Goal: Information Seeking & Learning: Learn about a topic

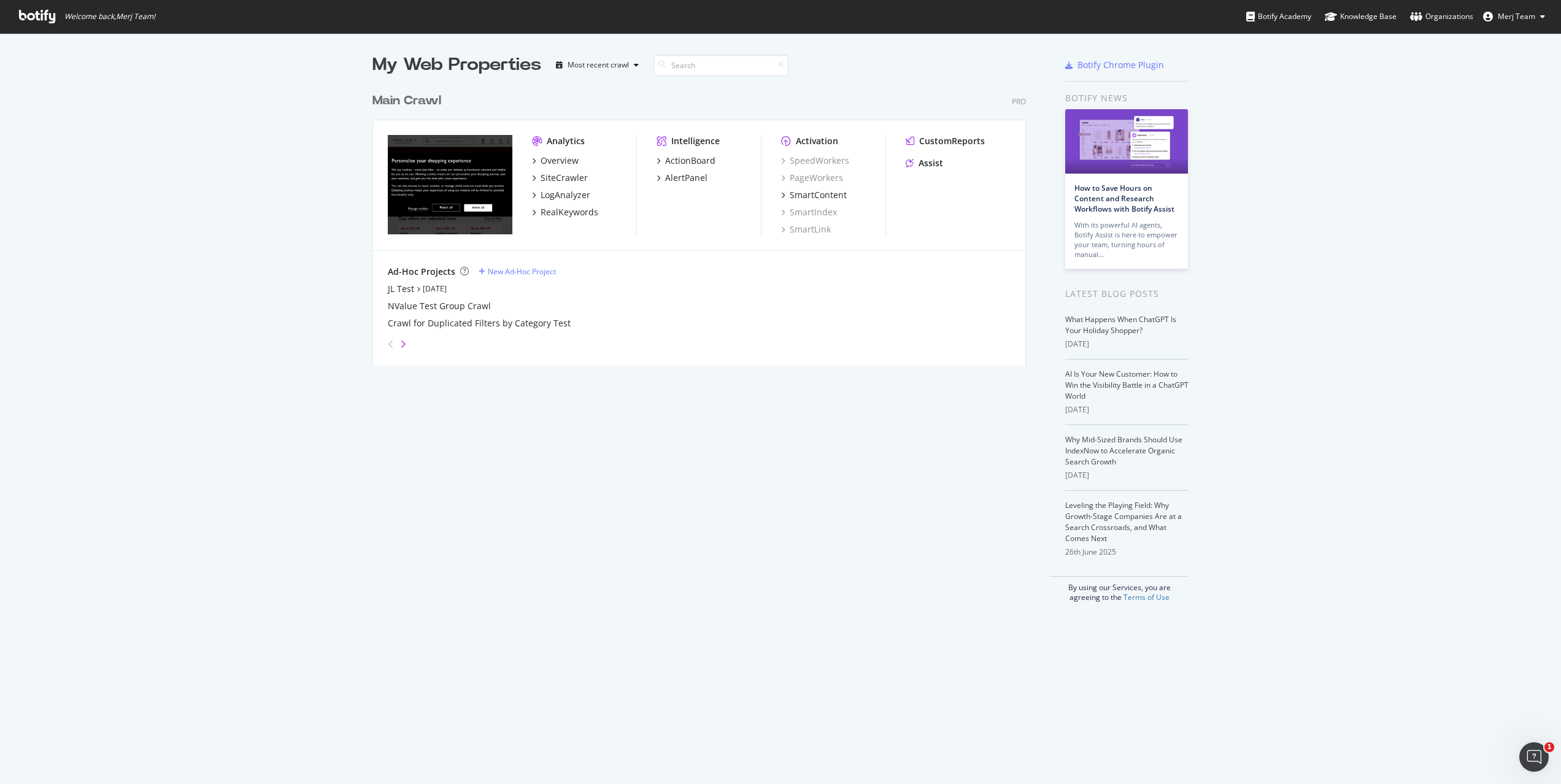
click at [401, 345] on icon "angle-right" at bounding box center [402, 344] width 6 height 10
click at [386, 336] on div "angle-left" at bounding box center [391, 344] width 16 height 19
click at [464, 322] on div "Crawl for Duplicated Filters by Category Test" at bounding box center [480, 323] width 183 height 12
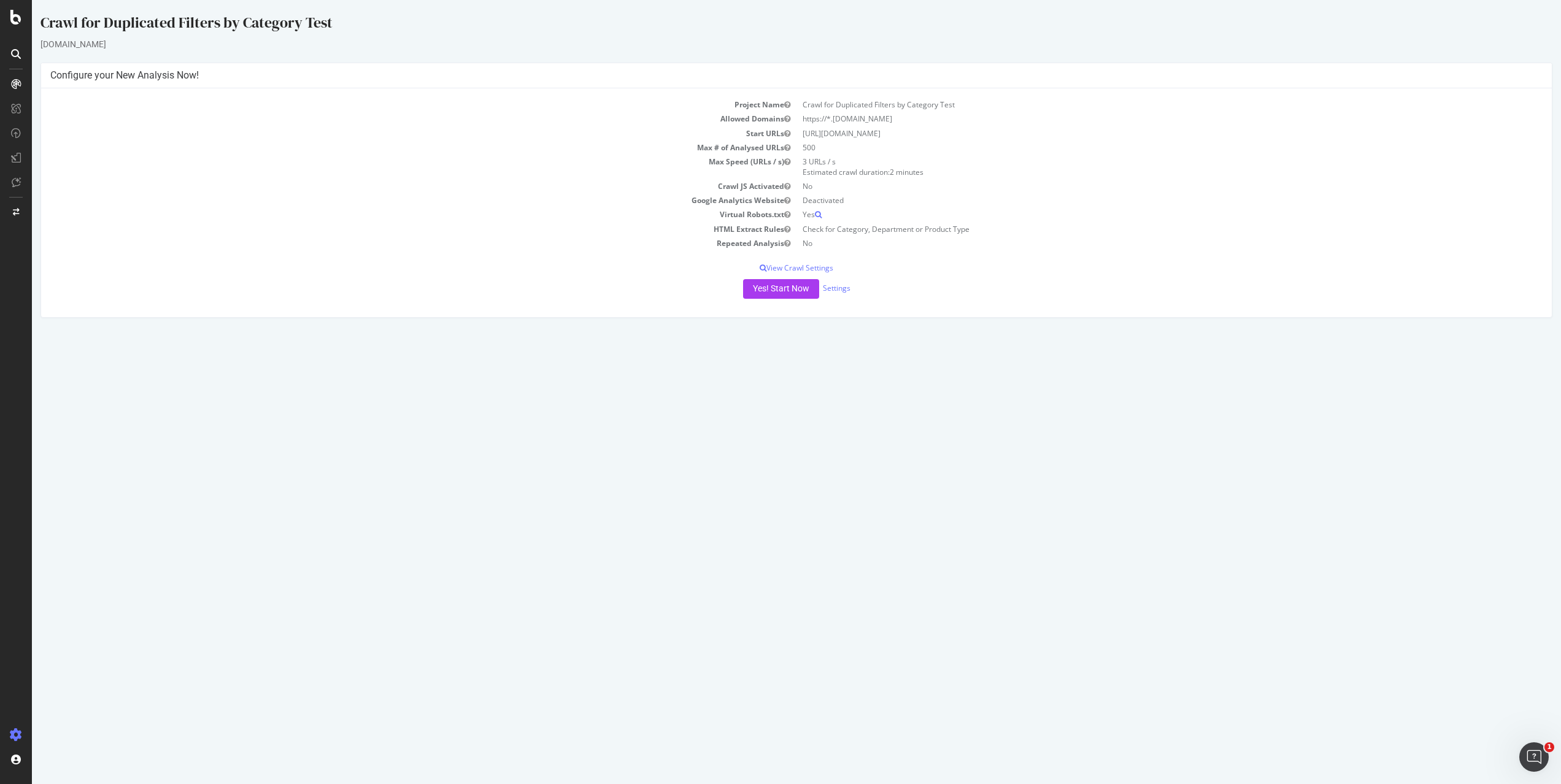
drag, startPoint x: 353, startPoint y: 190, endPoint x: 216, endPoint y: 108, distance: 159.7
click at [353, 190] on td "Crawl JS Activated" at bounding box center [424, 186] width 746 height 14
click at [13, 79] on div at bounding box center [16, 84] width 20 height 19
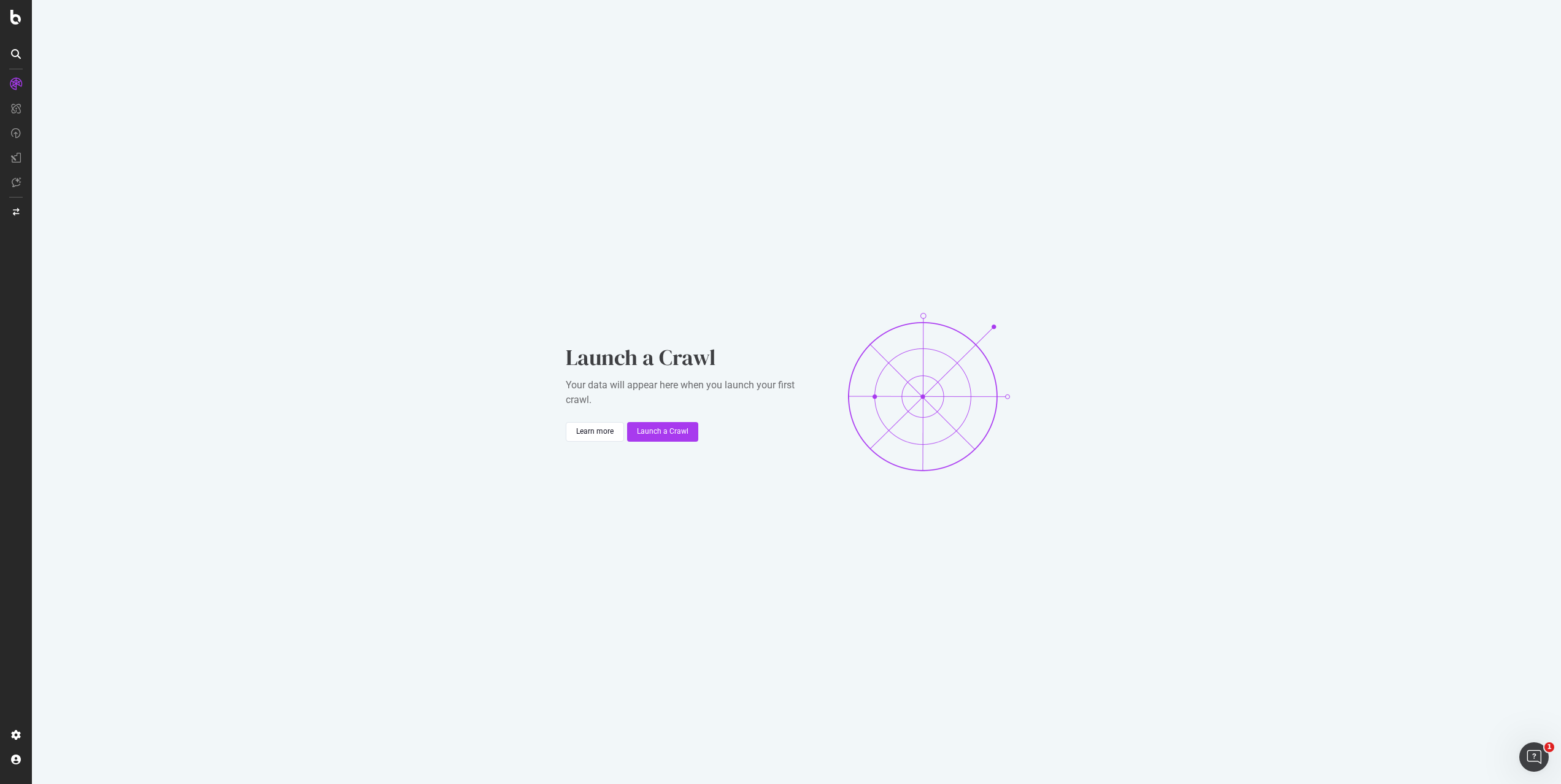
click at [20, 21] on icon at bounding box center [16, 17] width 11 height 15
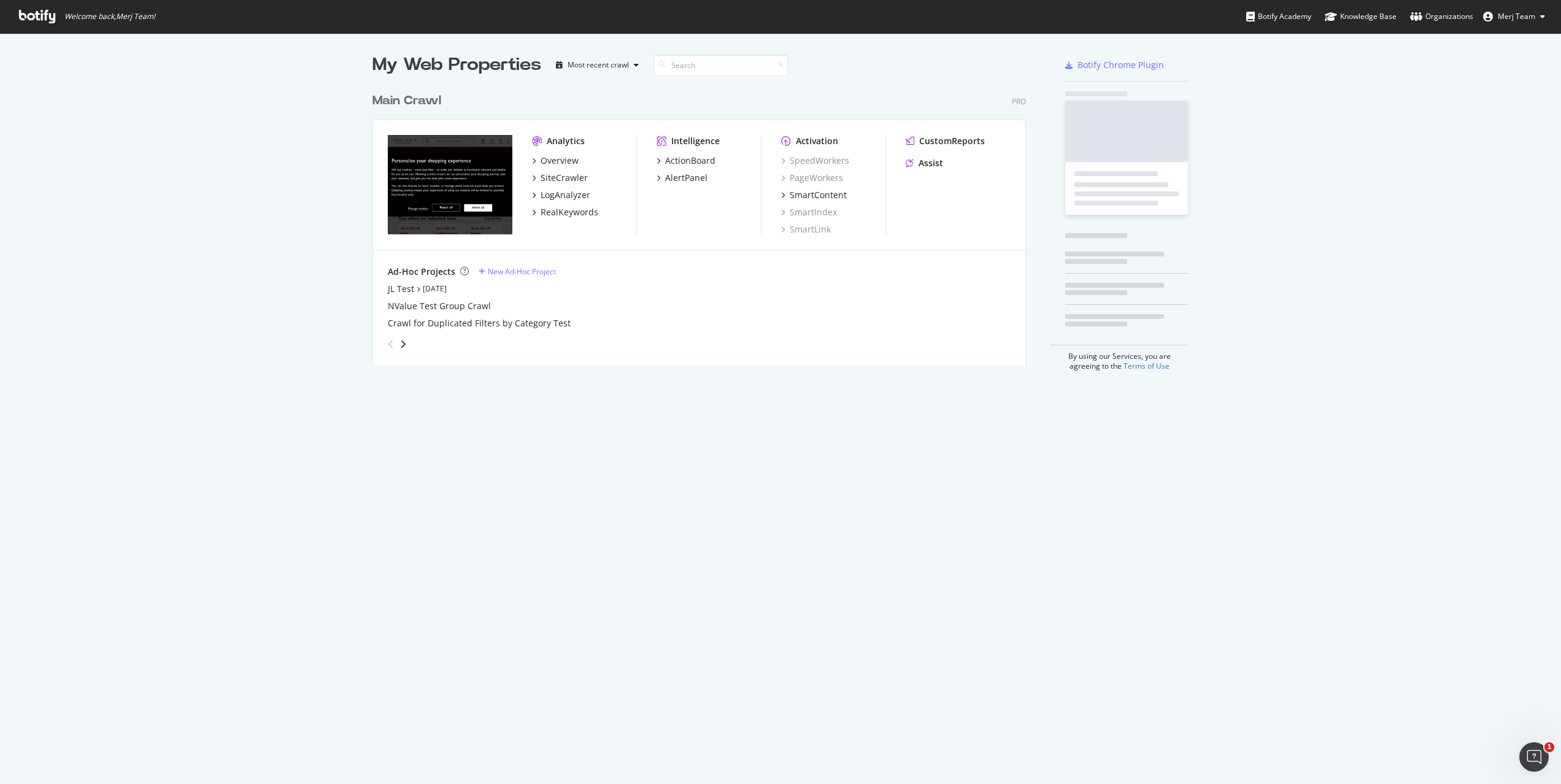
scroll to position [774, 1543]
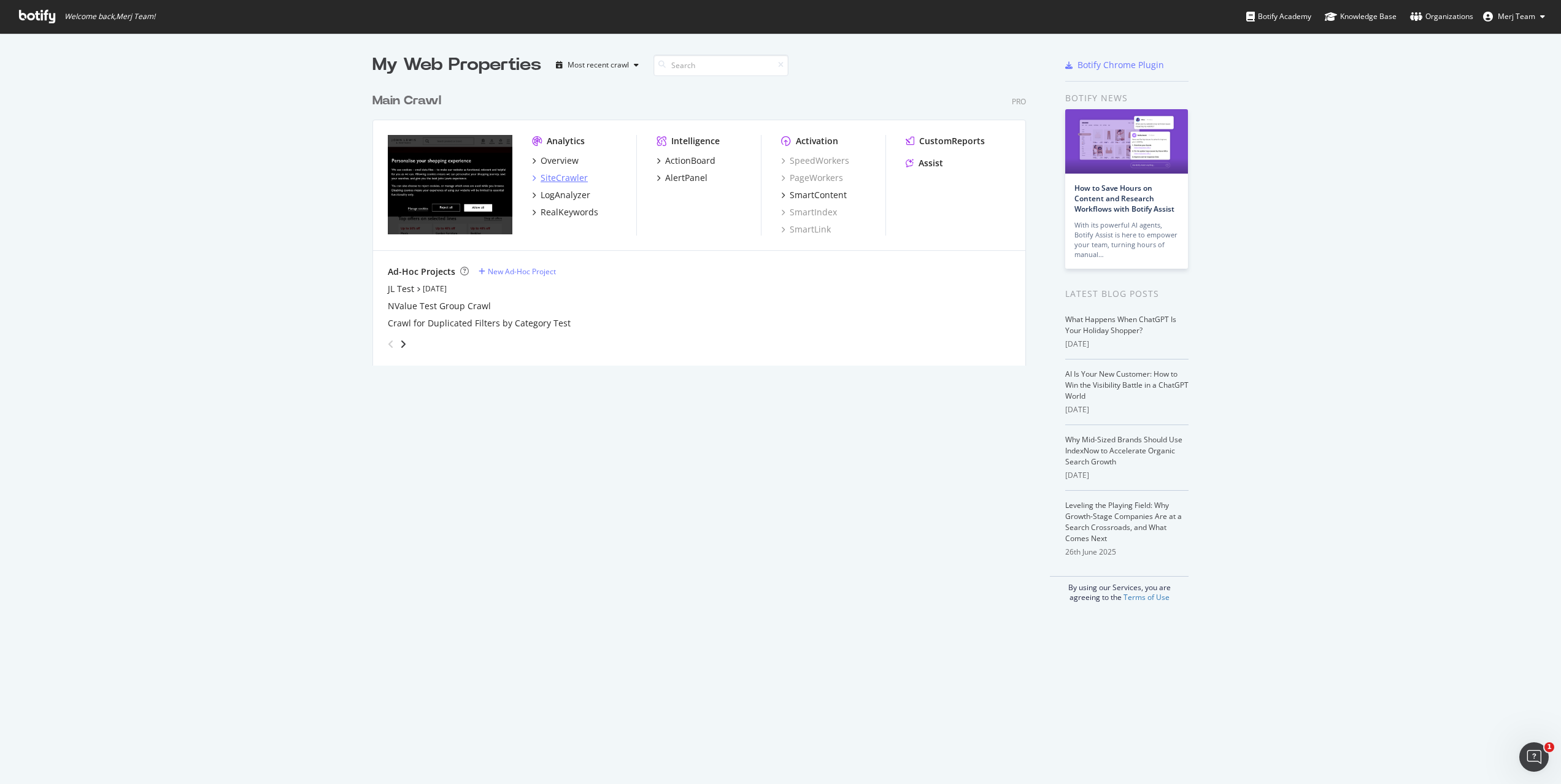
click at [564, 175] on div "SiteCrawler" at bounding box center [564, 178] width 47 height 12
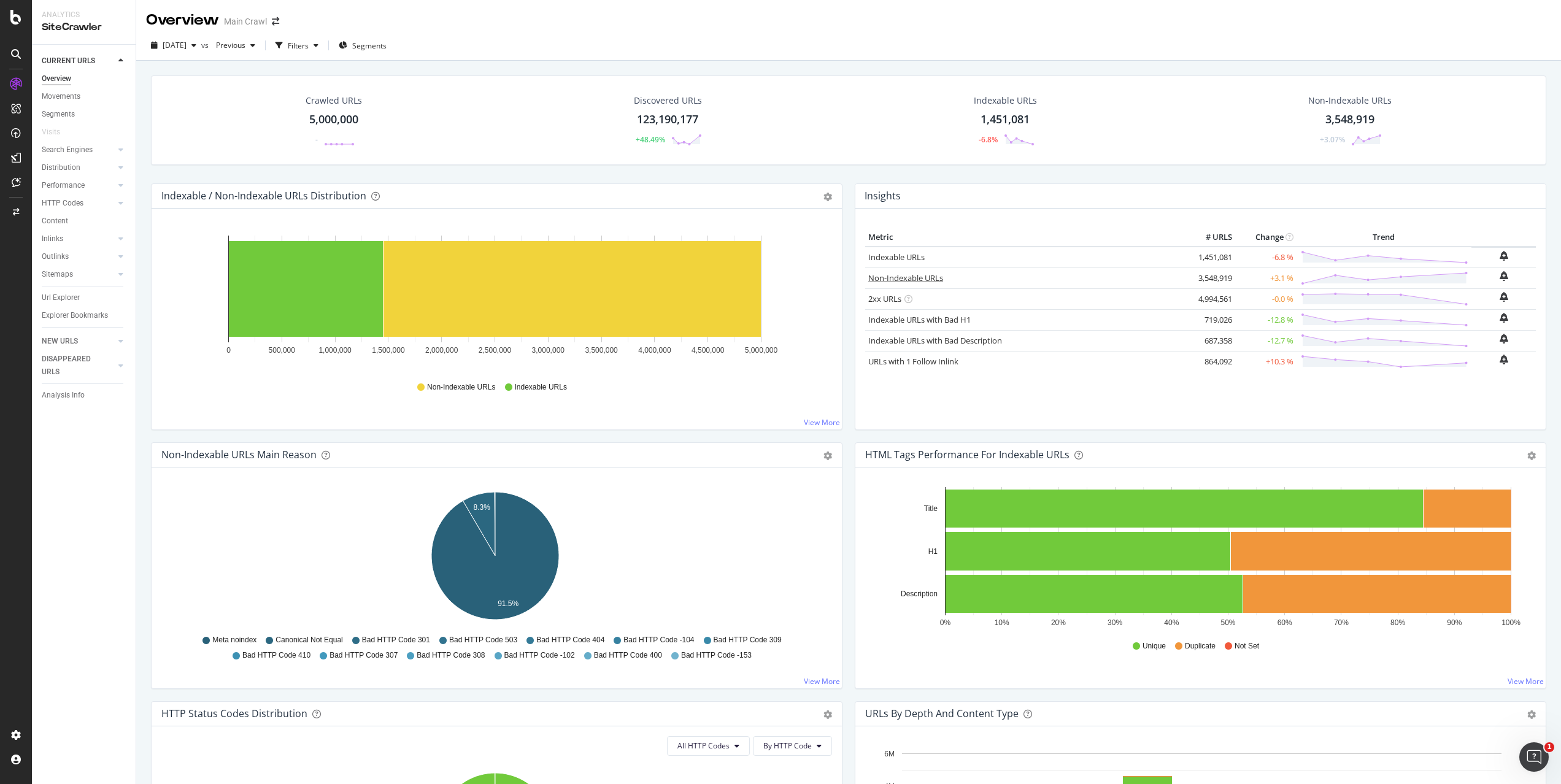
click at [880, 278] on link "Non-Indexable URLs" at bounding box center [906, 277] width 74 height 11
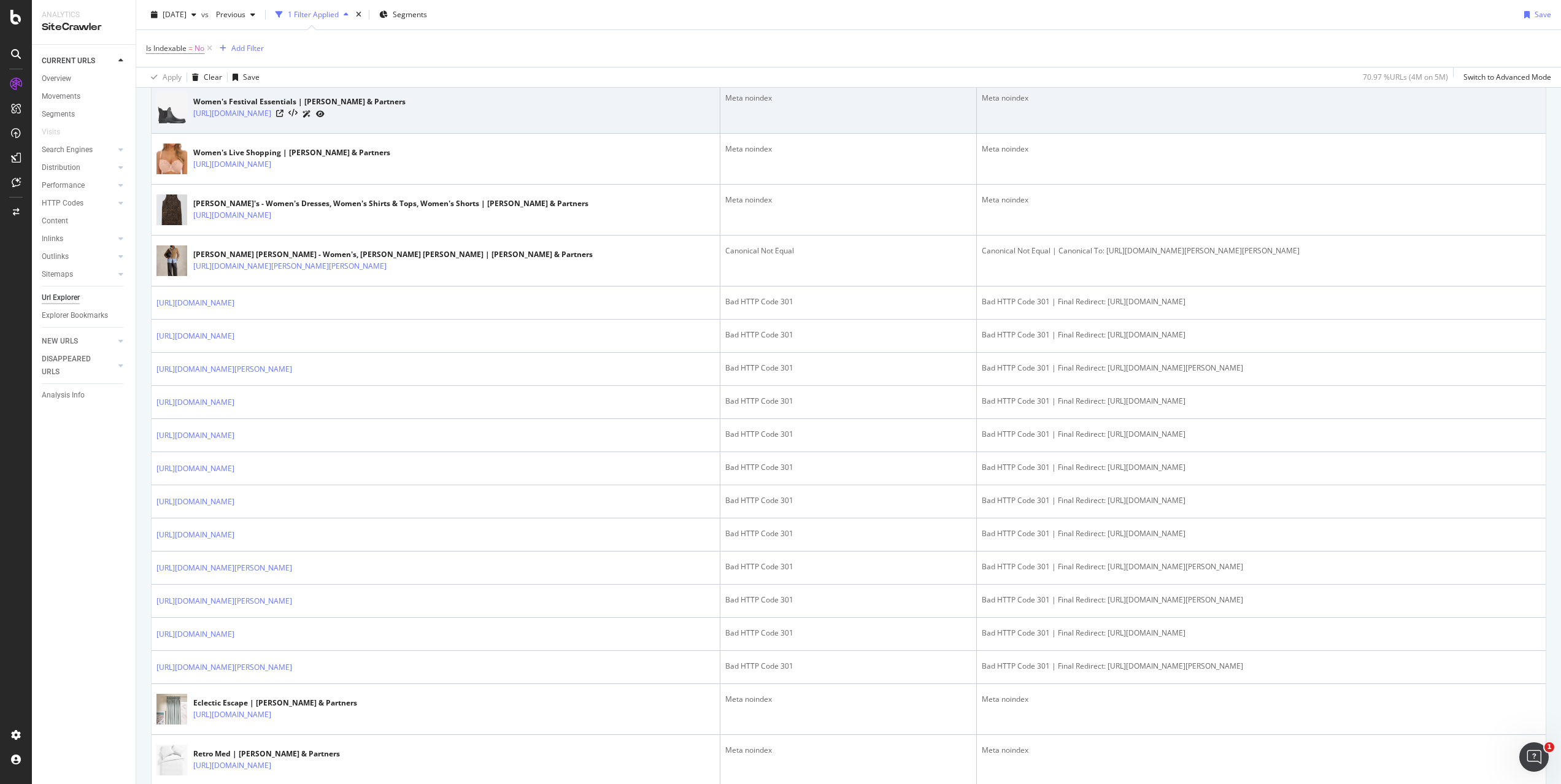
scroll to position [1769, 0]
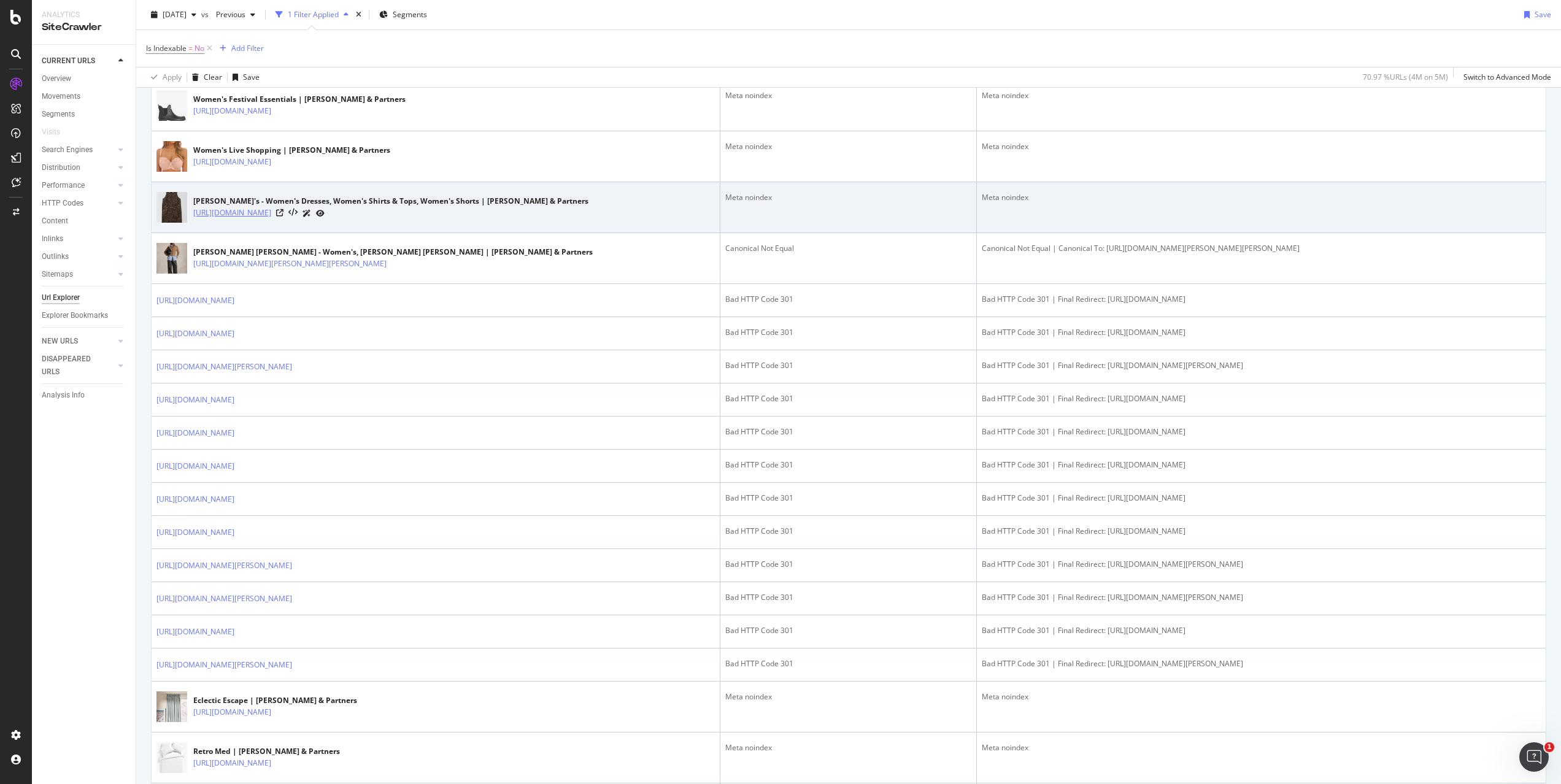
click at [271, 219] on link "[URL][DOMAIN_NAME]" at bounding box center [232, 213] width 78 height 12
drag, startPoint x: 192, startPoint y: 253, endPoint x: 237, endPoint y: 279, distance: 52.0
click at [237, 222] on div "Levi's - Women's Dresses, Women's Shirts & Tops, Women's Shorts | John Lewis & …" at bounding box center [436, 207] width 558 height 31
click at [237, 219] on link "[URL][DOMAIN_NAME]" at bounding box center [232, 213] width 78 height 12
copy div "Levi's - Women's Dresses, Women's Shirts & Tops, Women's Shorts | John Lewis & …"
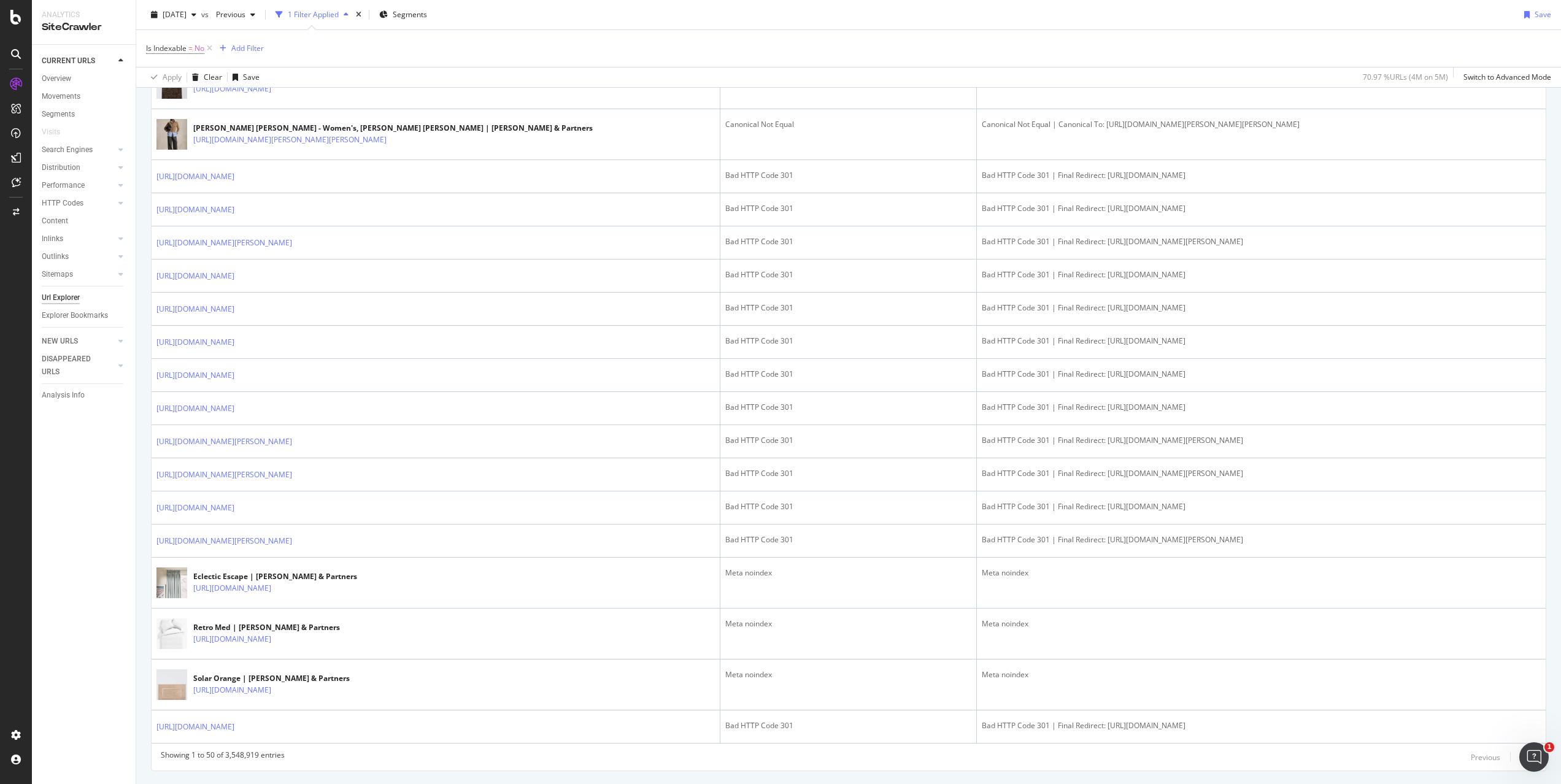
scroll to position [1981, 0]
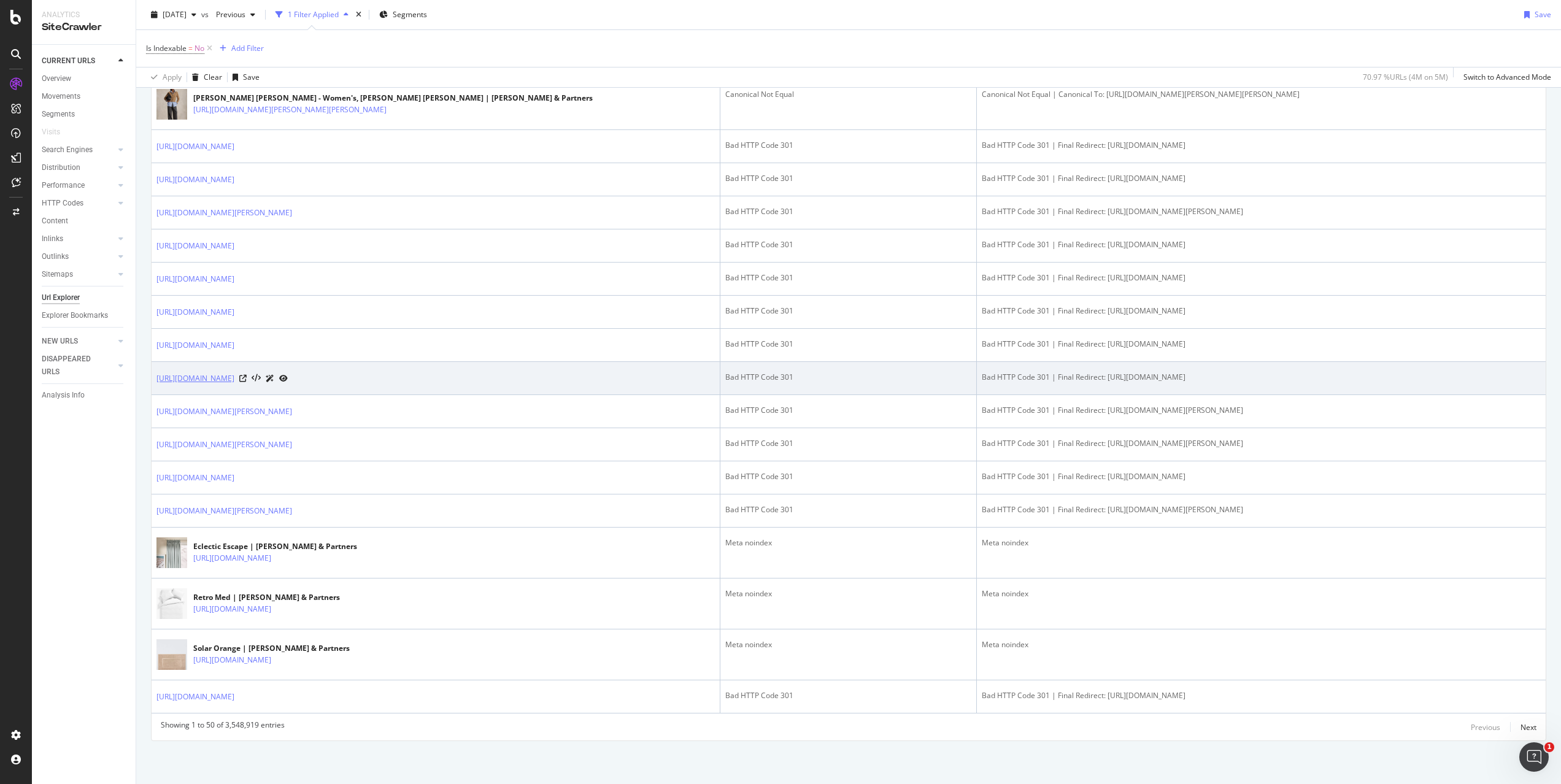
click at [234, 376] on link "https://www.johnlewis.com/browse/home-garden/home-storage/boxes-baskets/basket/…" at bounding box center [196, 378] width 78 height 12
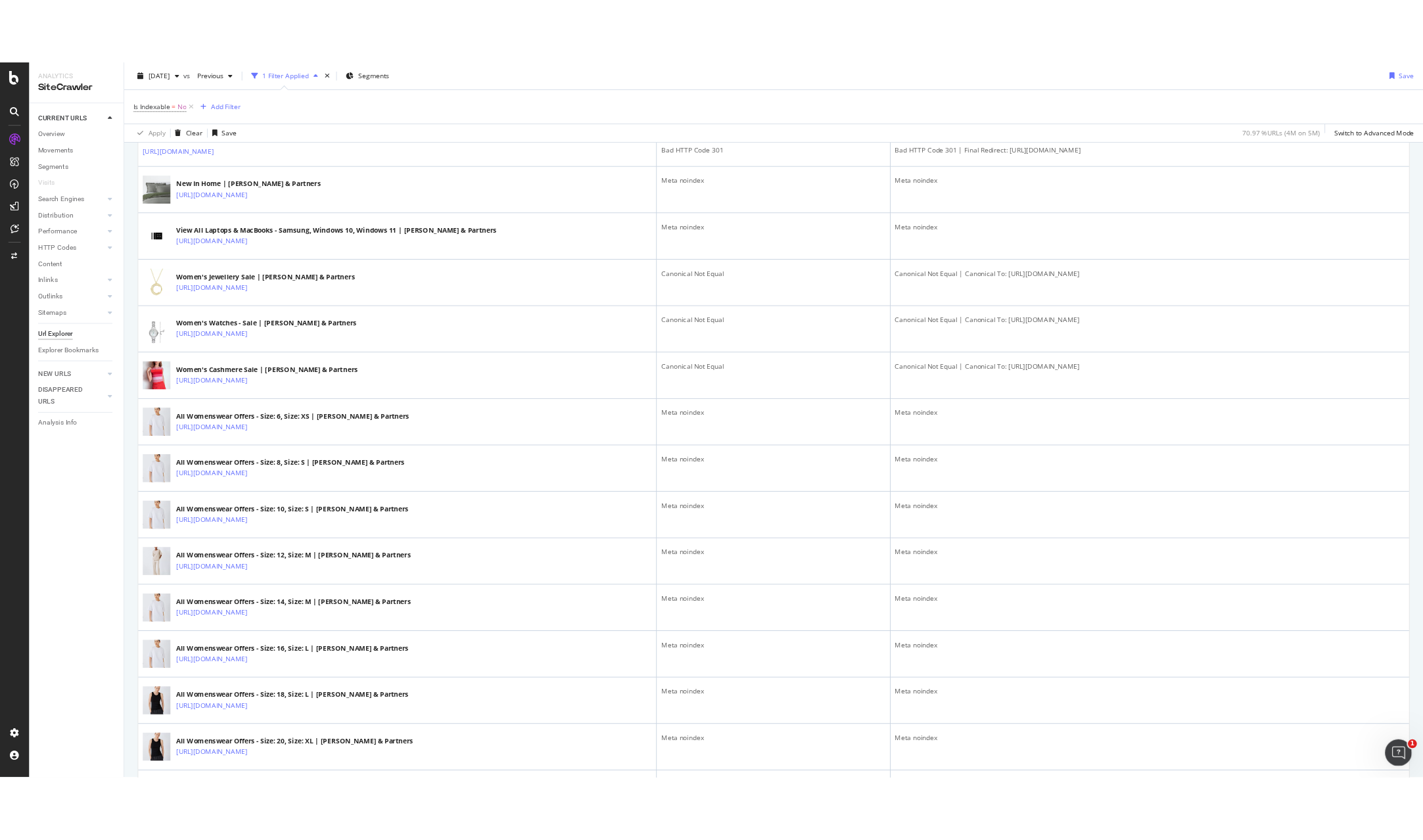
scroll to position [0, 0]
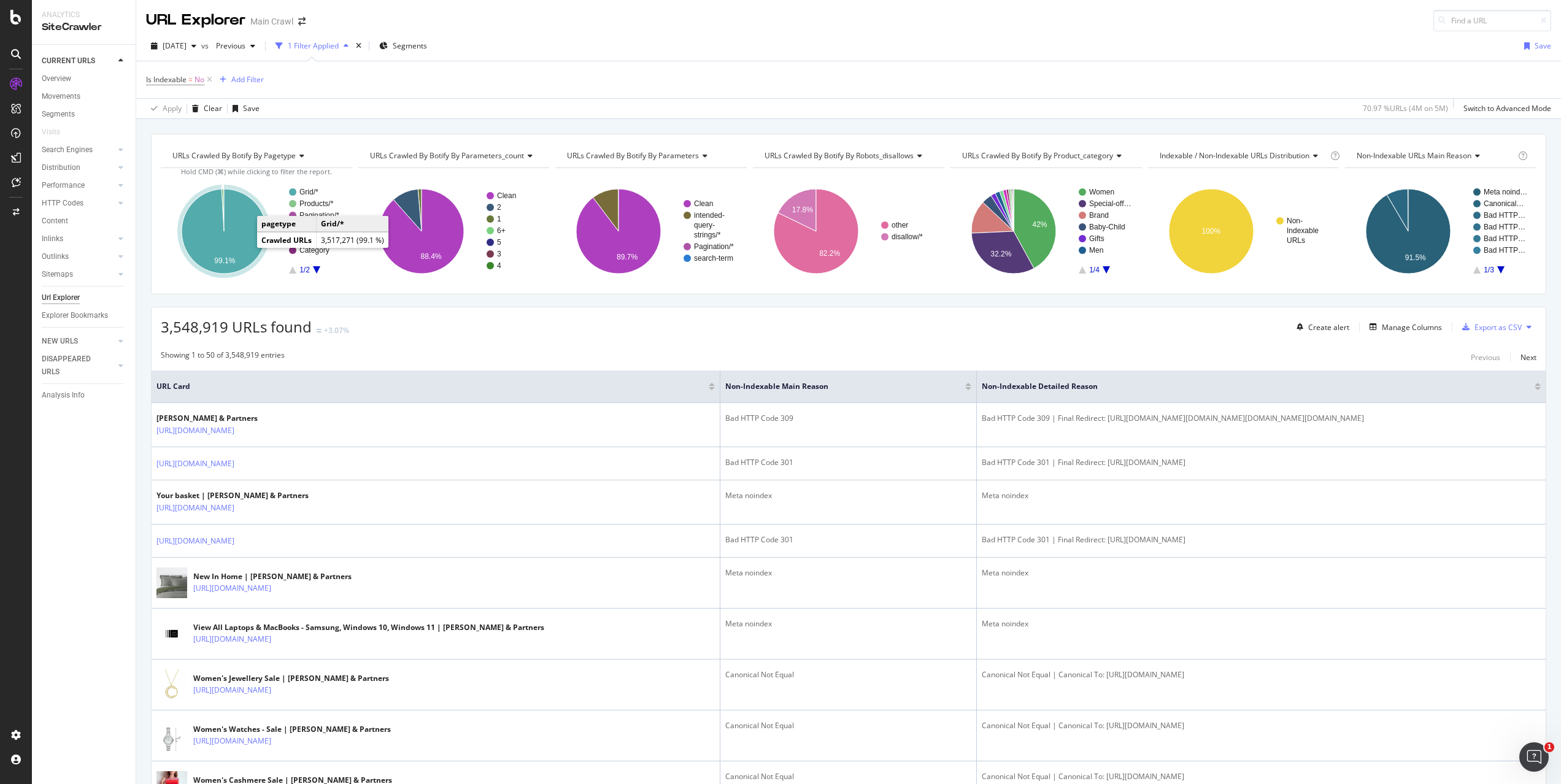
click at [234, 242] on icon "A chart." at bounding box center [224, 231] width 85 height 85
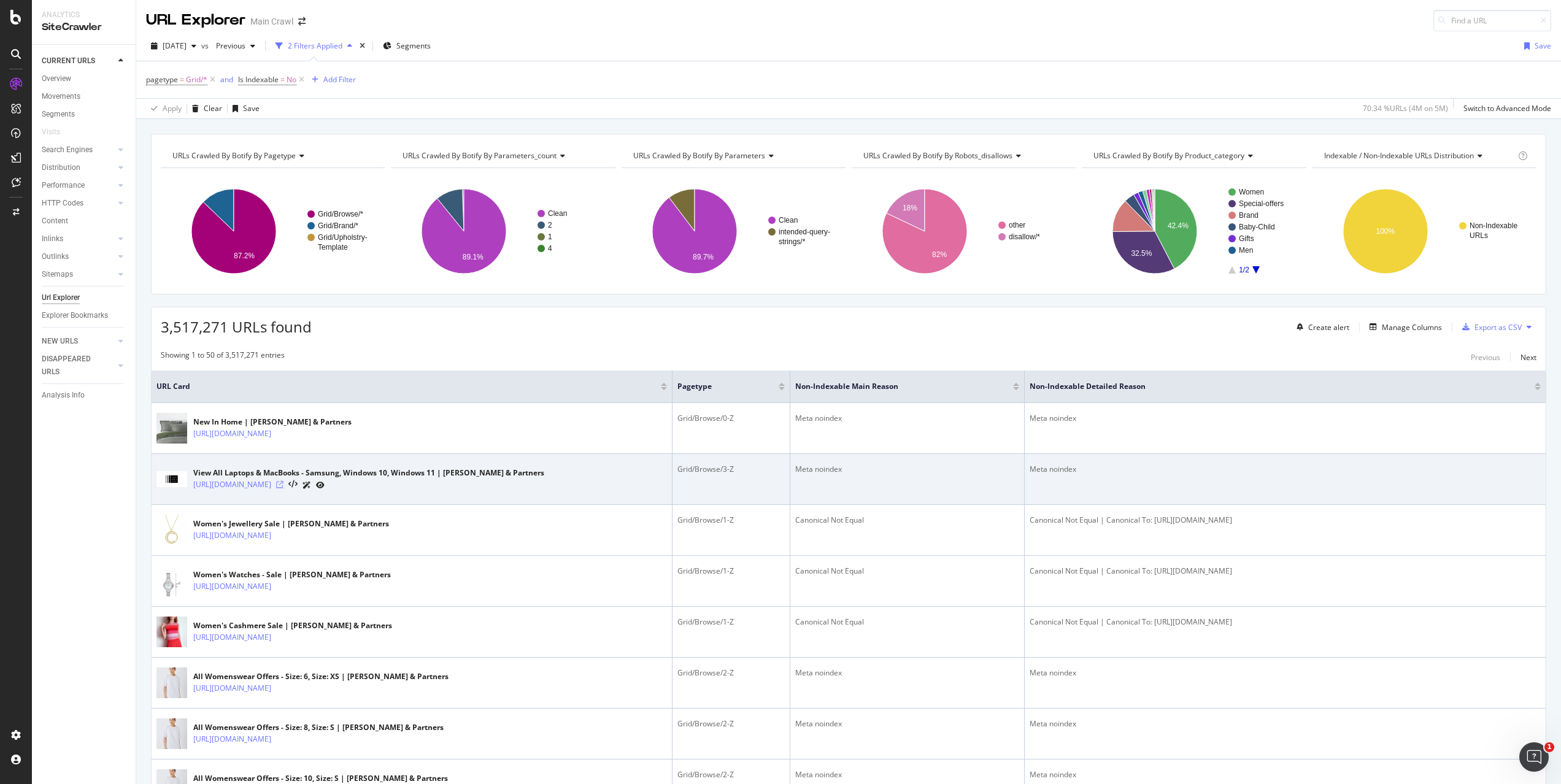
click at [284, 488] on icon at bounding box center [280, 485] width 7 height 7
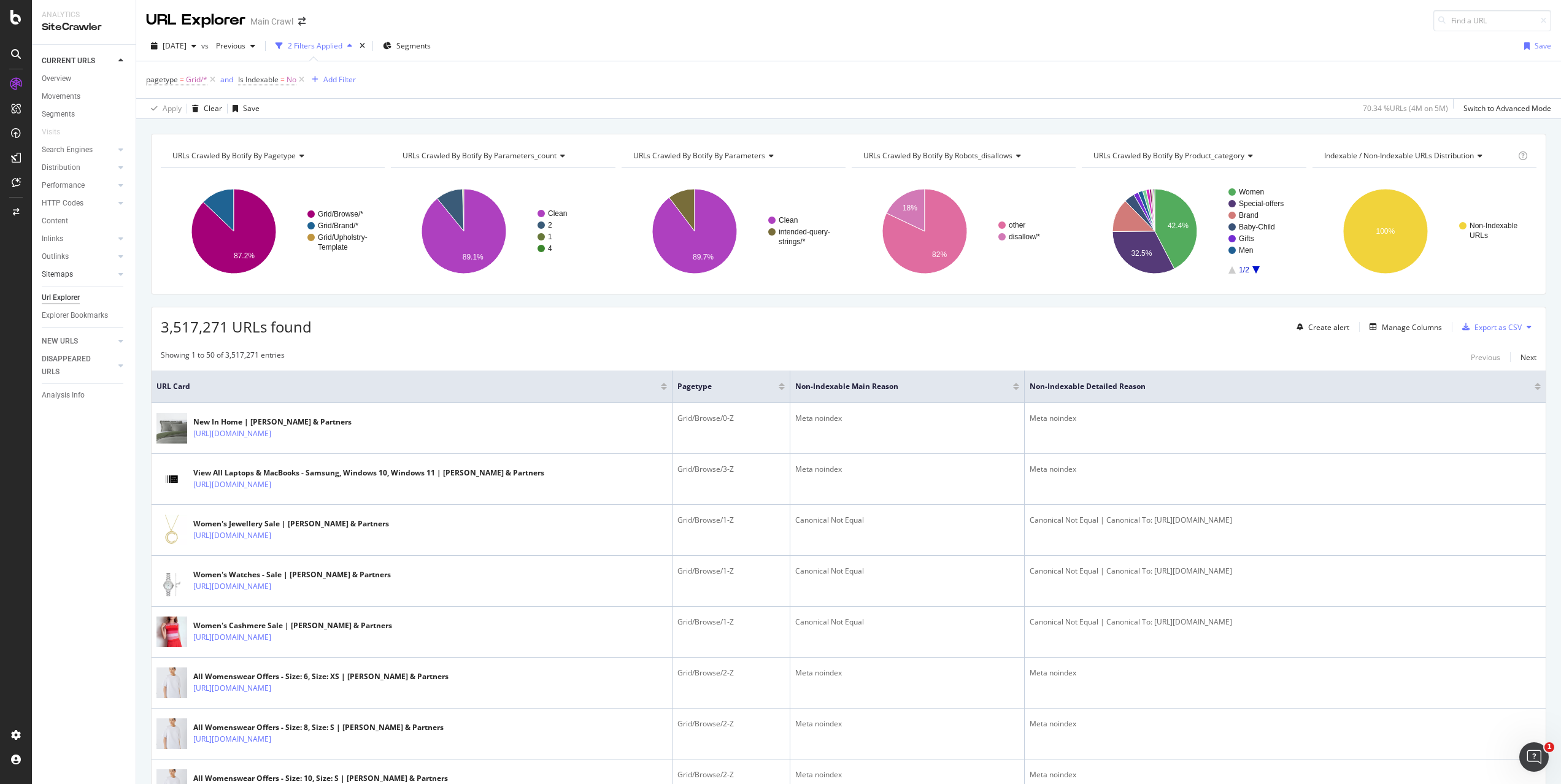
click at [79, 278] on link "Sitemaps" at bounding box center [78, 275] width 73 height 13
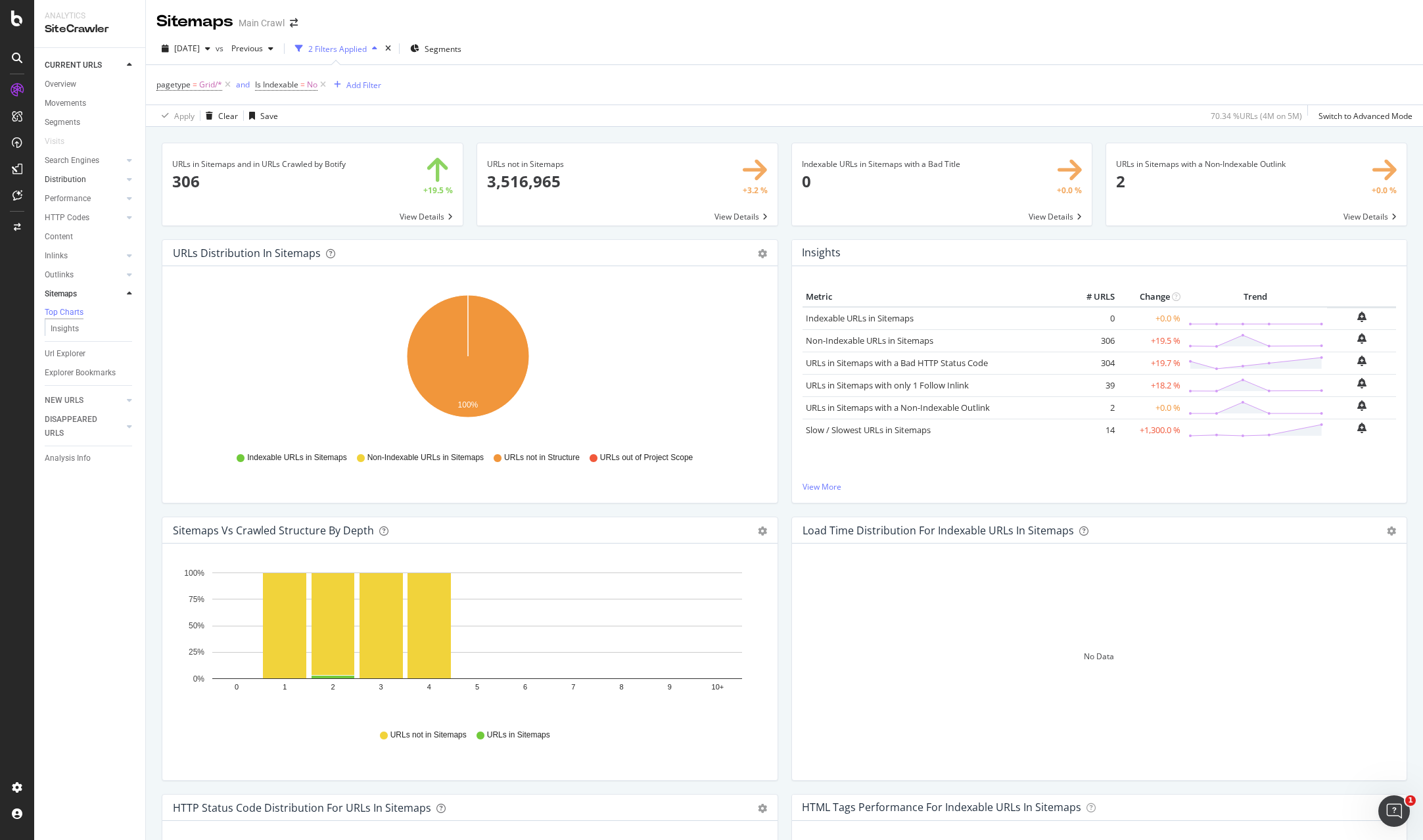
click at [113, 174] on div at bounding box center [117, 179] width 13 height 13
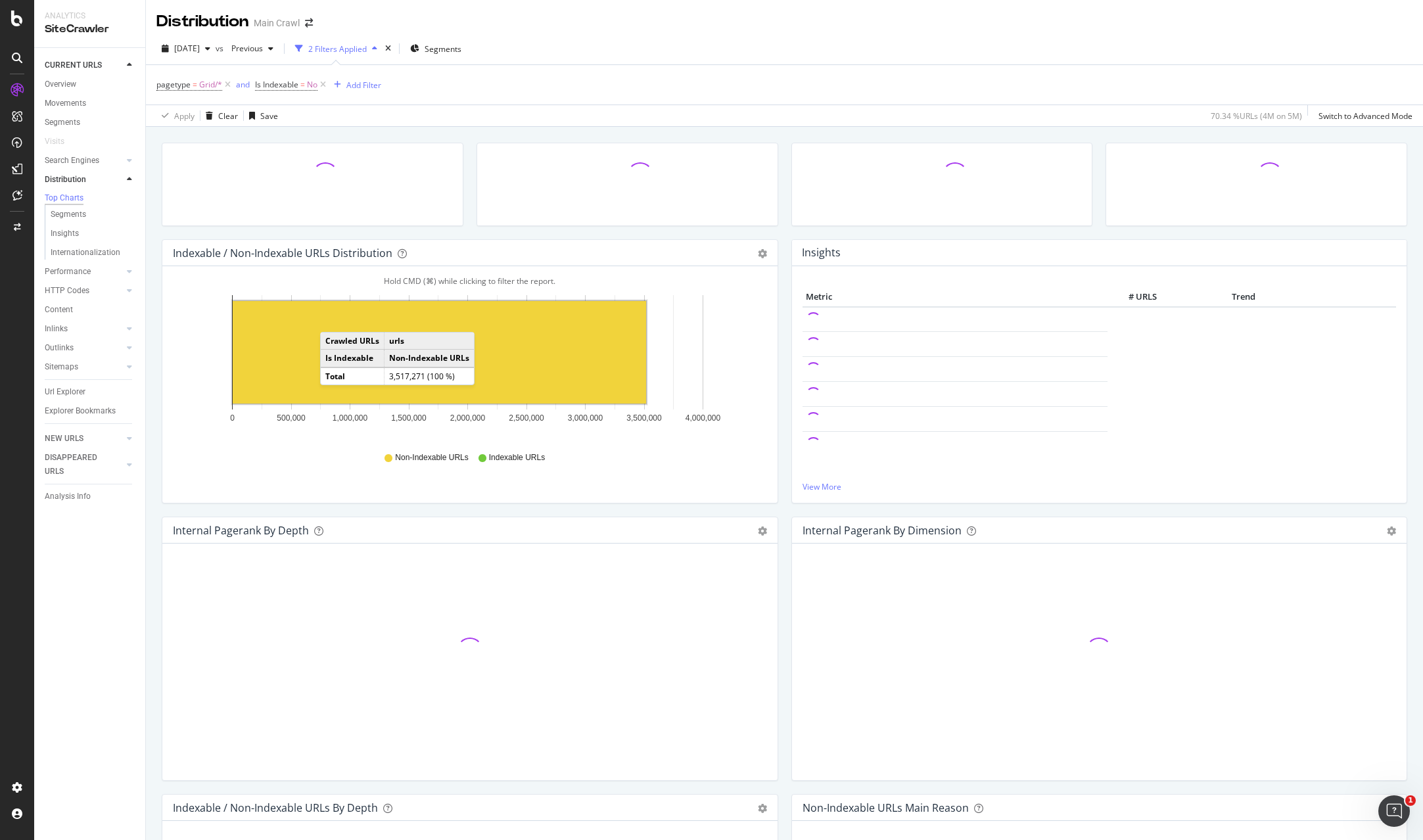
click at [335, 351] on rect "A chart." at bounding box center [439, 352] width 413 height 103
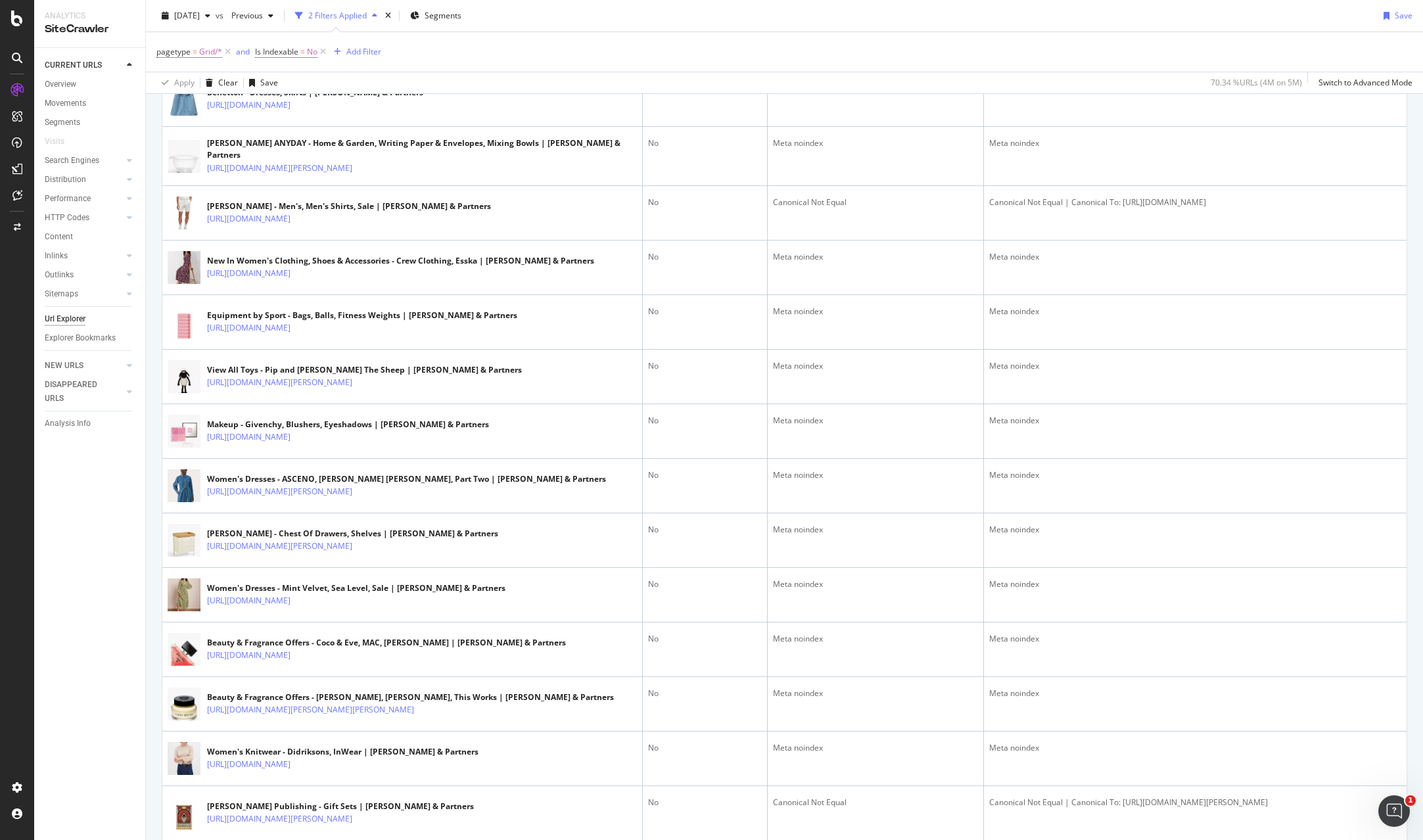
scroll to position [827, 0]
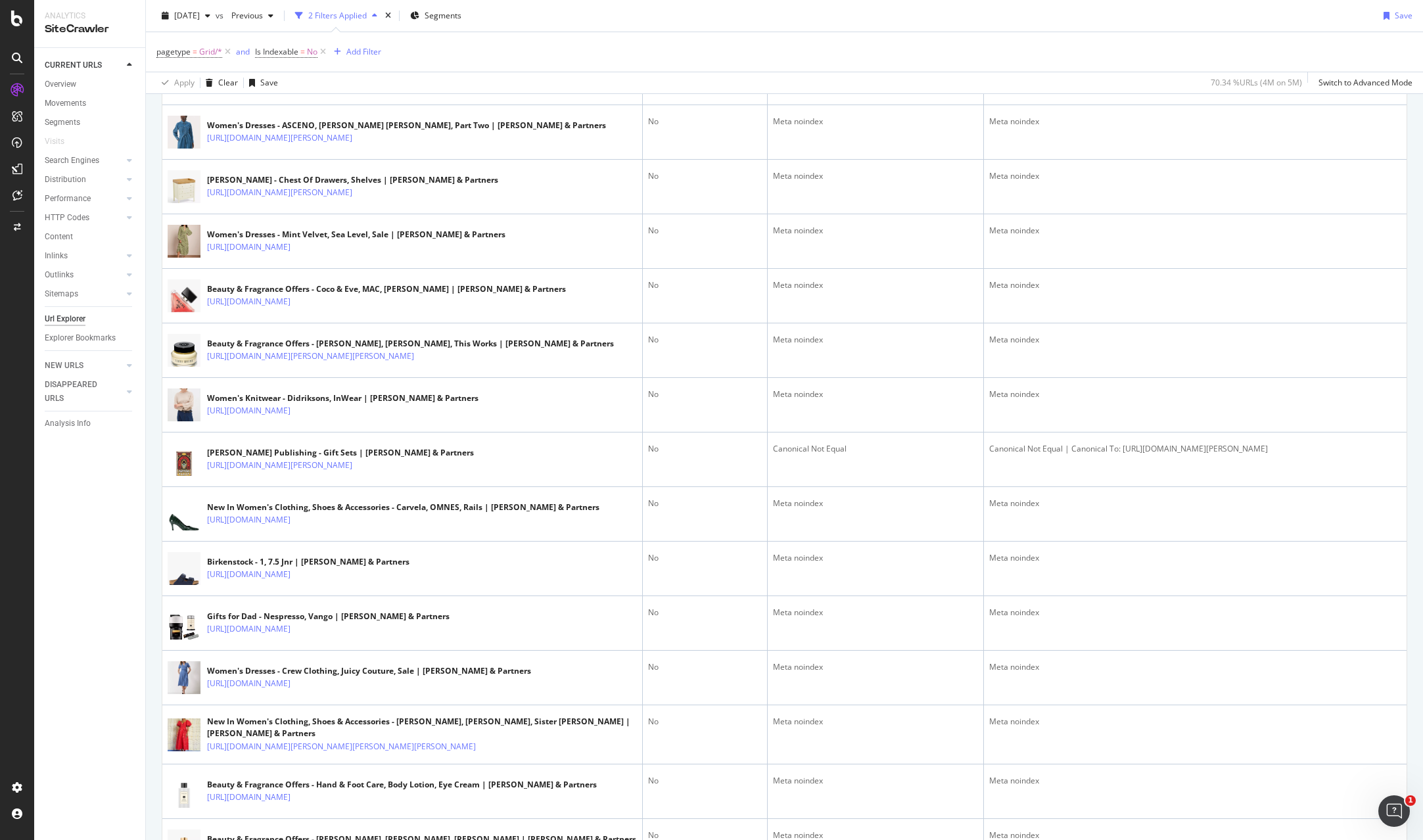
click at [122, 264] on div "Inlinks" at bounding box center [95, 256] width 101 height 19
click at [127, 262] on div at bounding box center [129, 255] width 13 height 13
click at [110, 336] on link "Outlinks" at bounding box center [84, 332] width 78 height 14
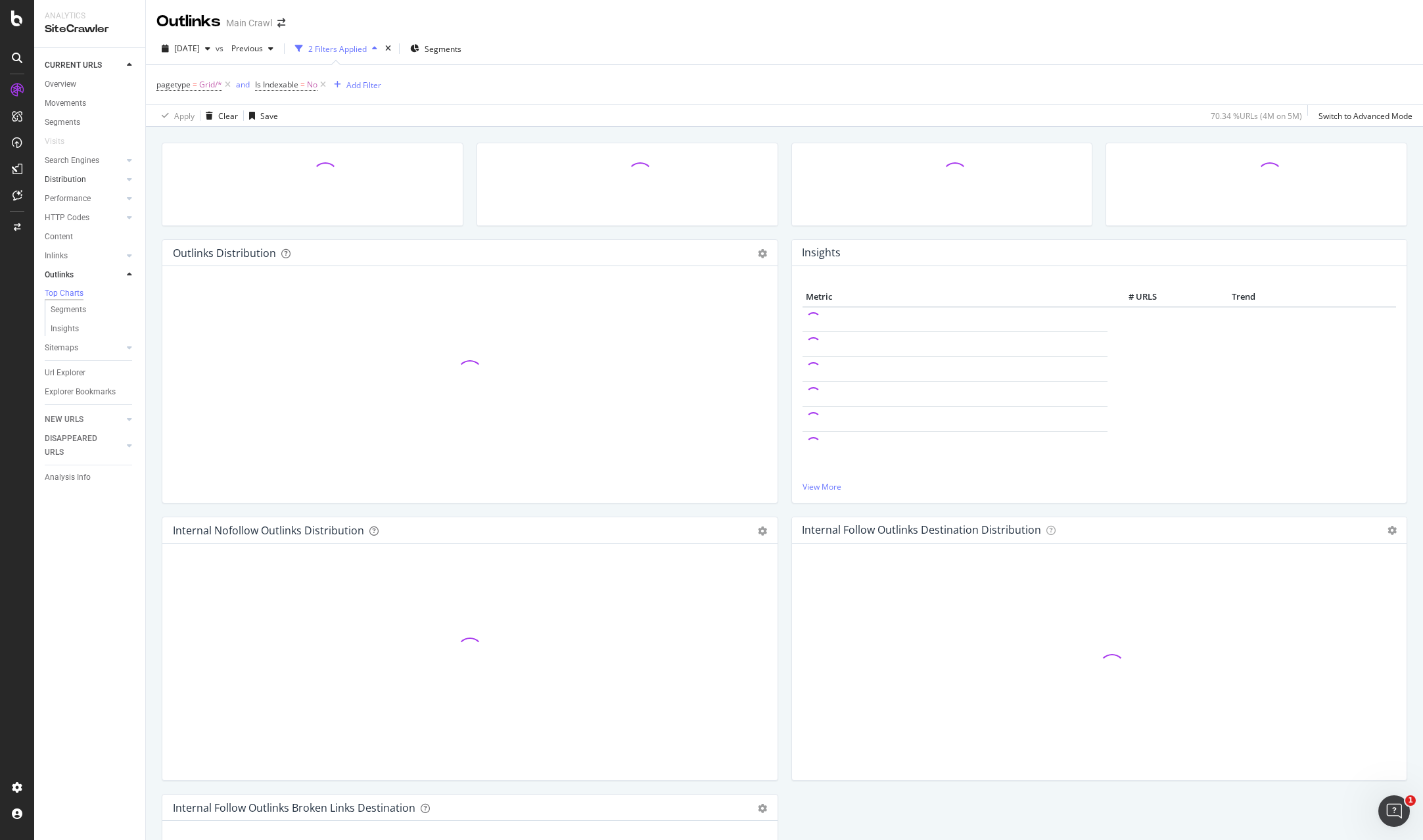
click at [107, 179] on link "Distribution" at bounding box center [84, 179] width 78 height 14
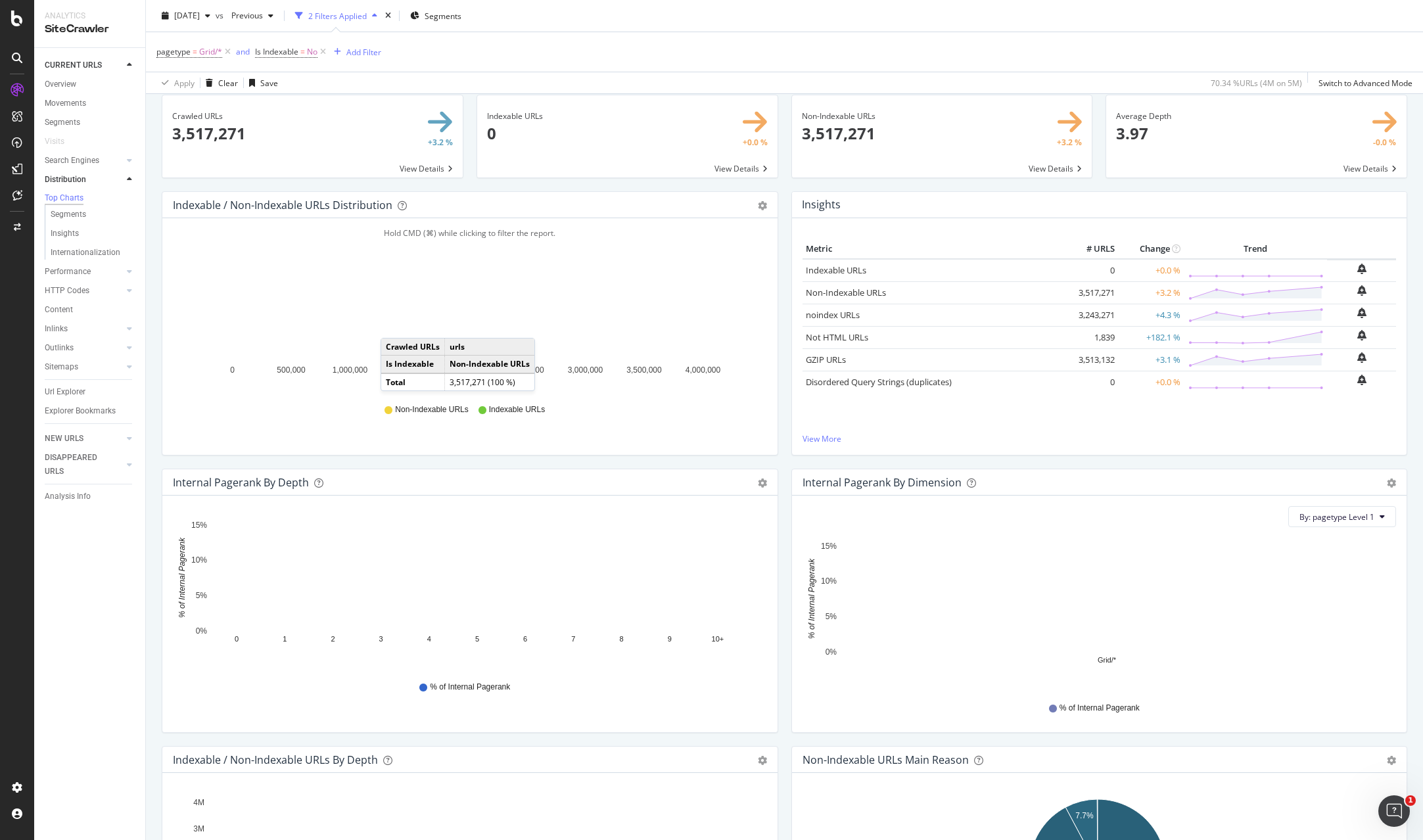
scroll to position [121, 0]
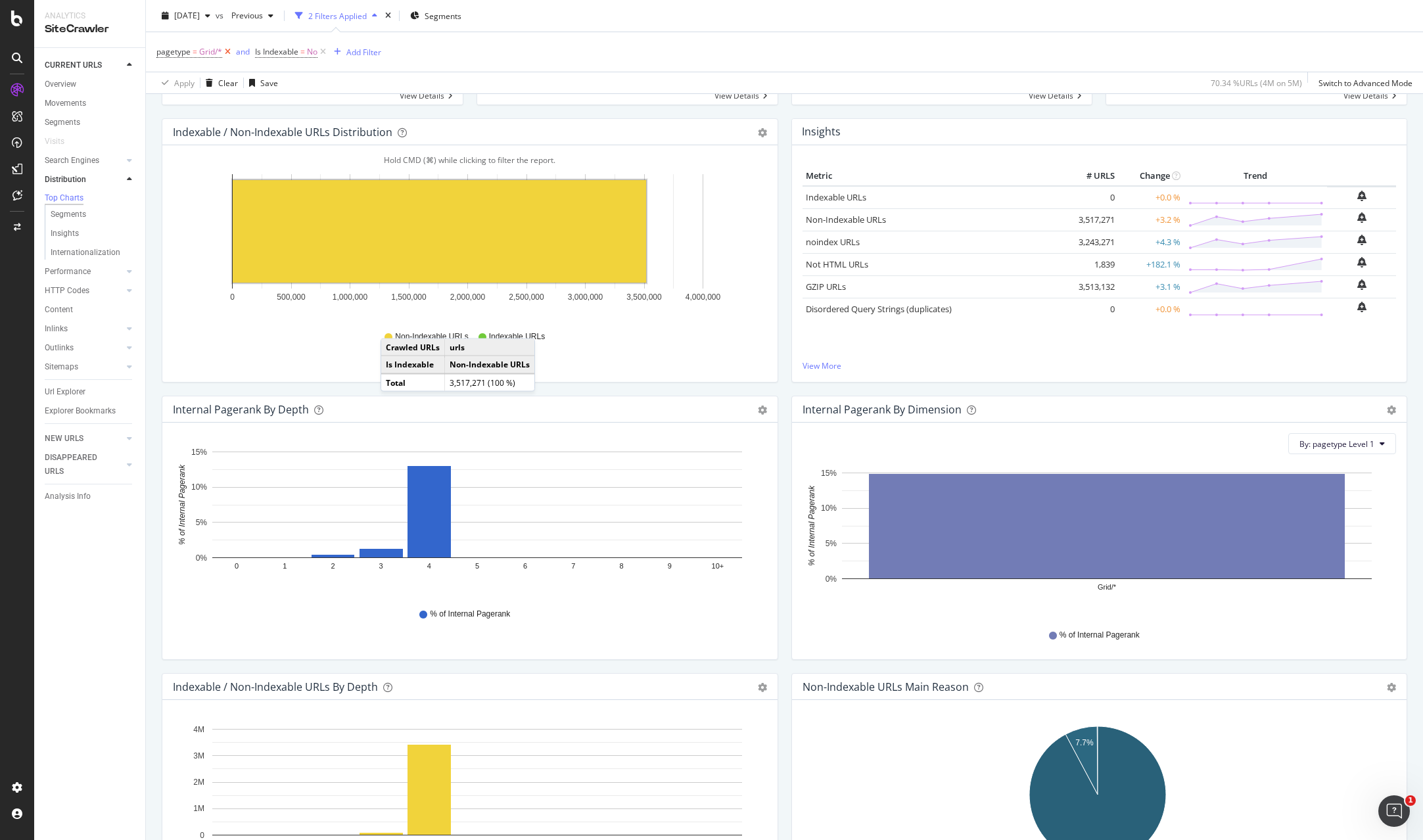
click at [230, 50] on icon at bounding box center [228, 52] width 11 height 13
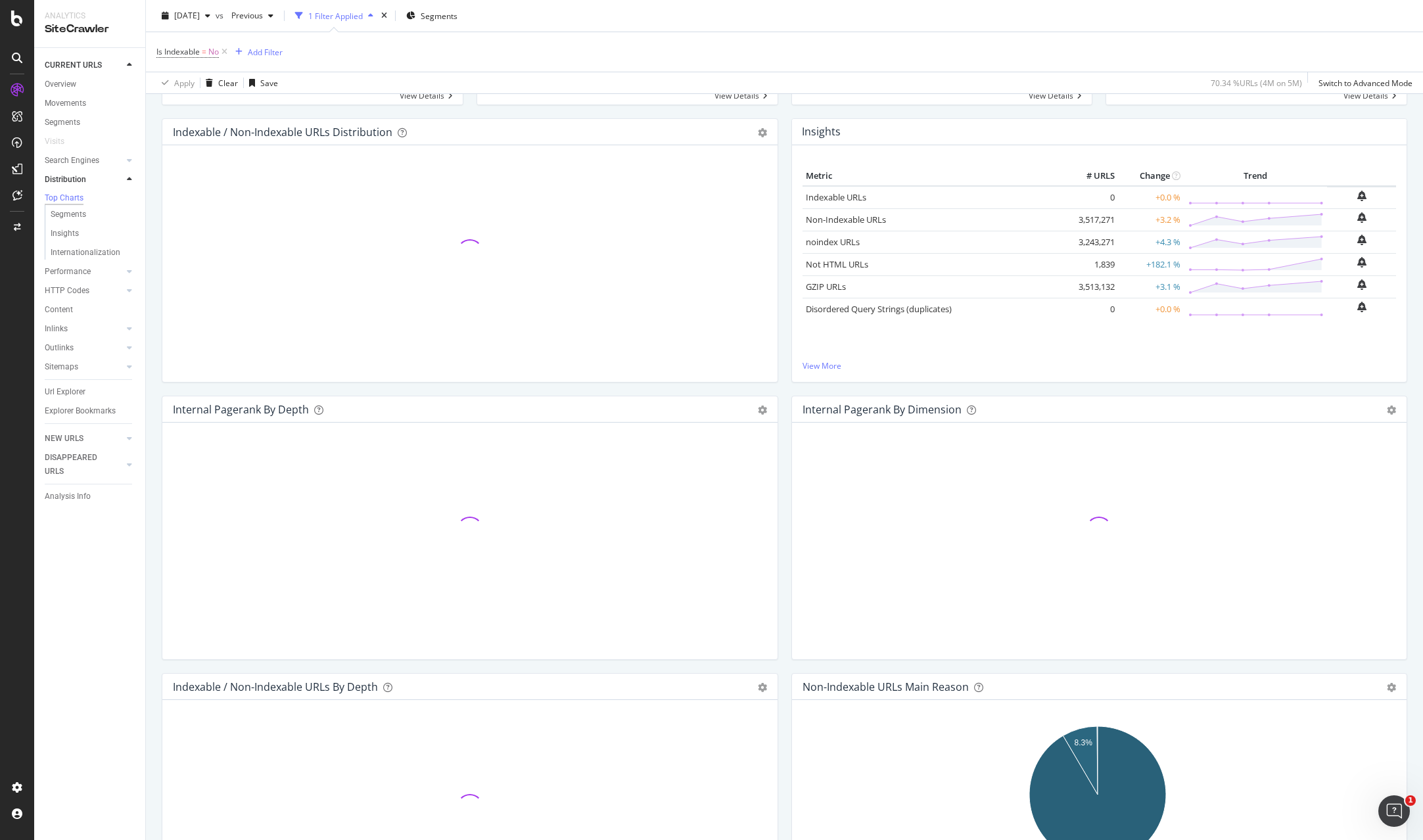
scroll to position [121, 0]
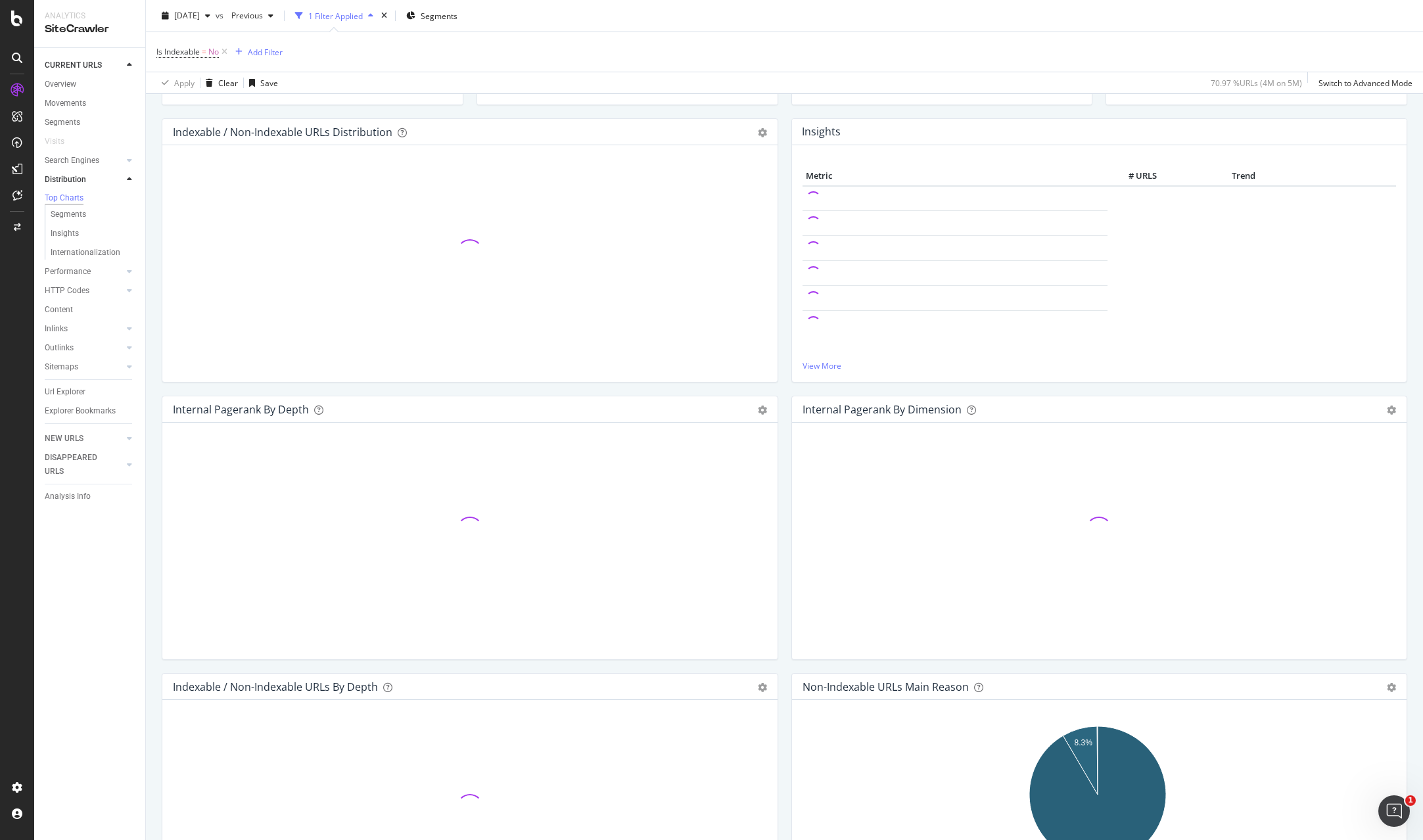
drag, startPoint x: 225, startPoint y: 57, endPoint x: 219, endPoint y: 137, distance: 80.2
click at [225, 57] on icon at bounding box center [225, 52] width 11 height 13
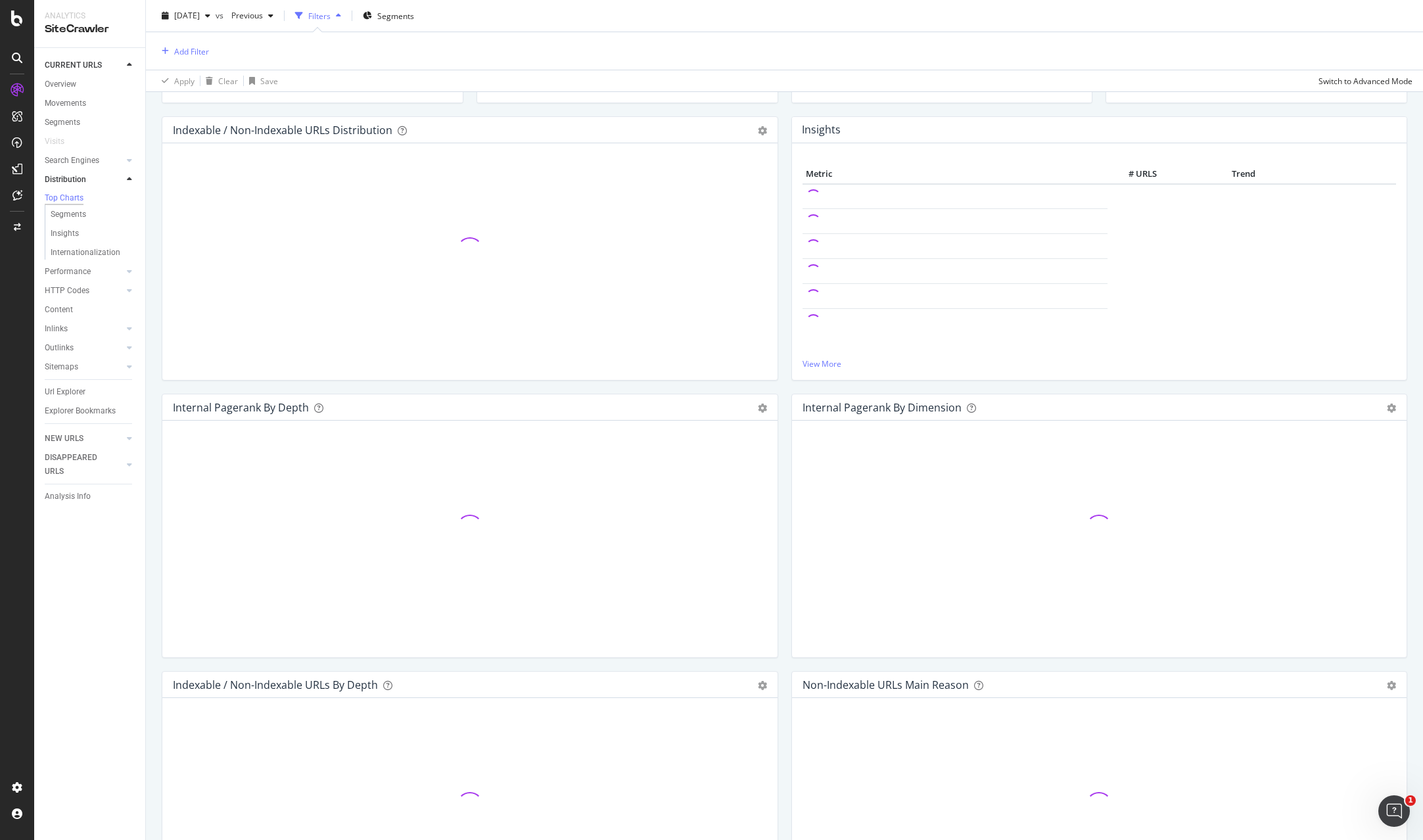
scroll to position [119, 0]
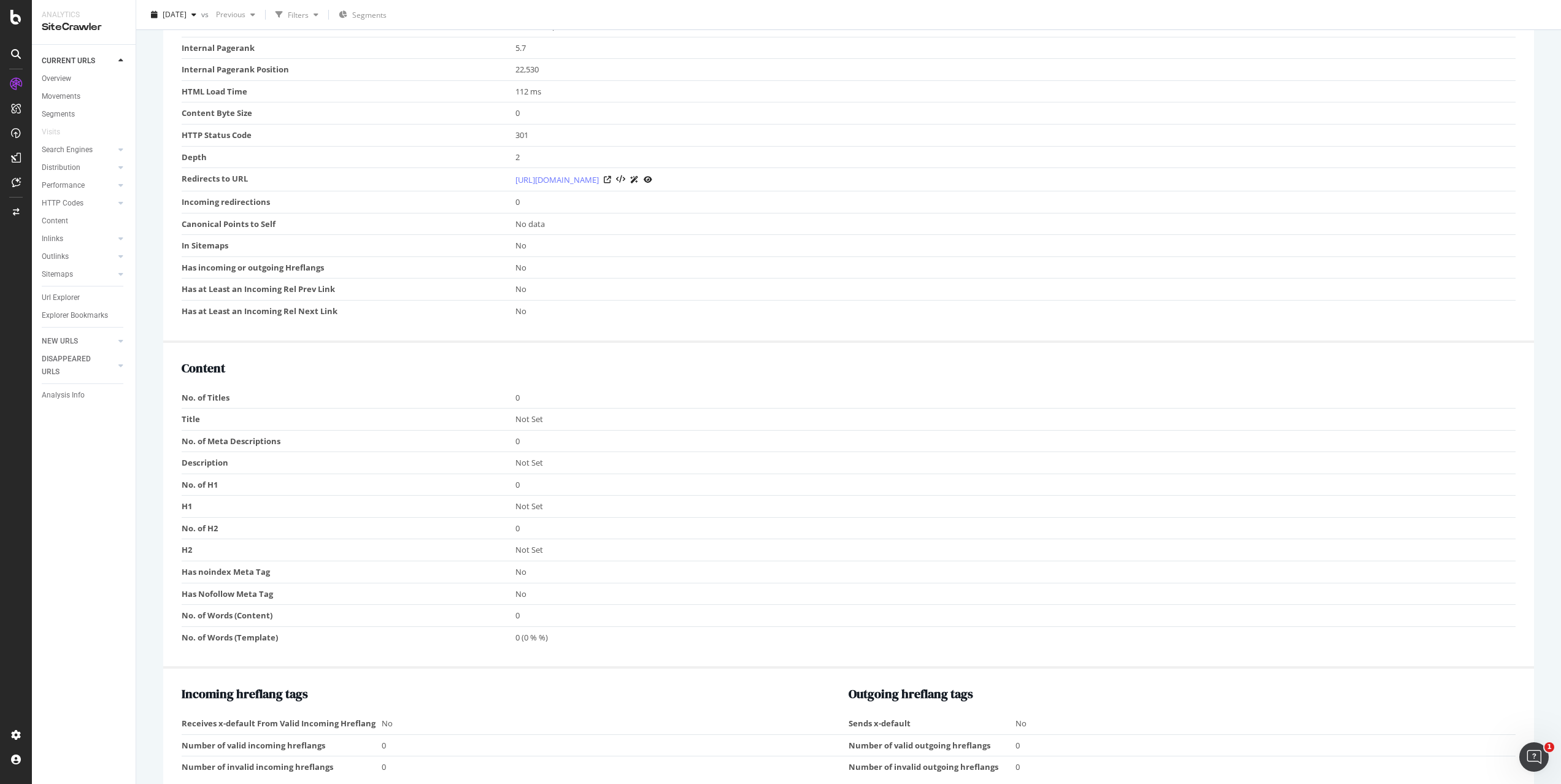
scroll to position [160, 0]
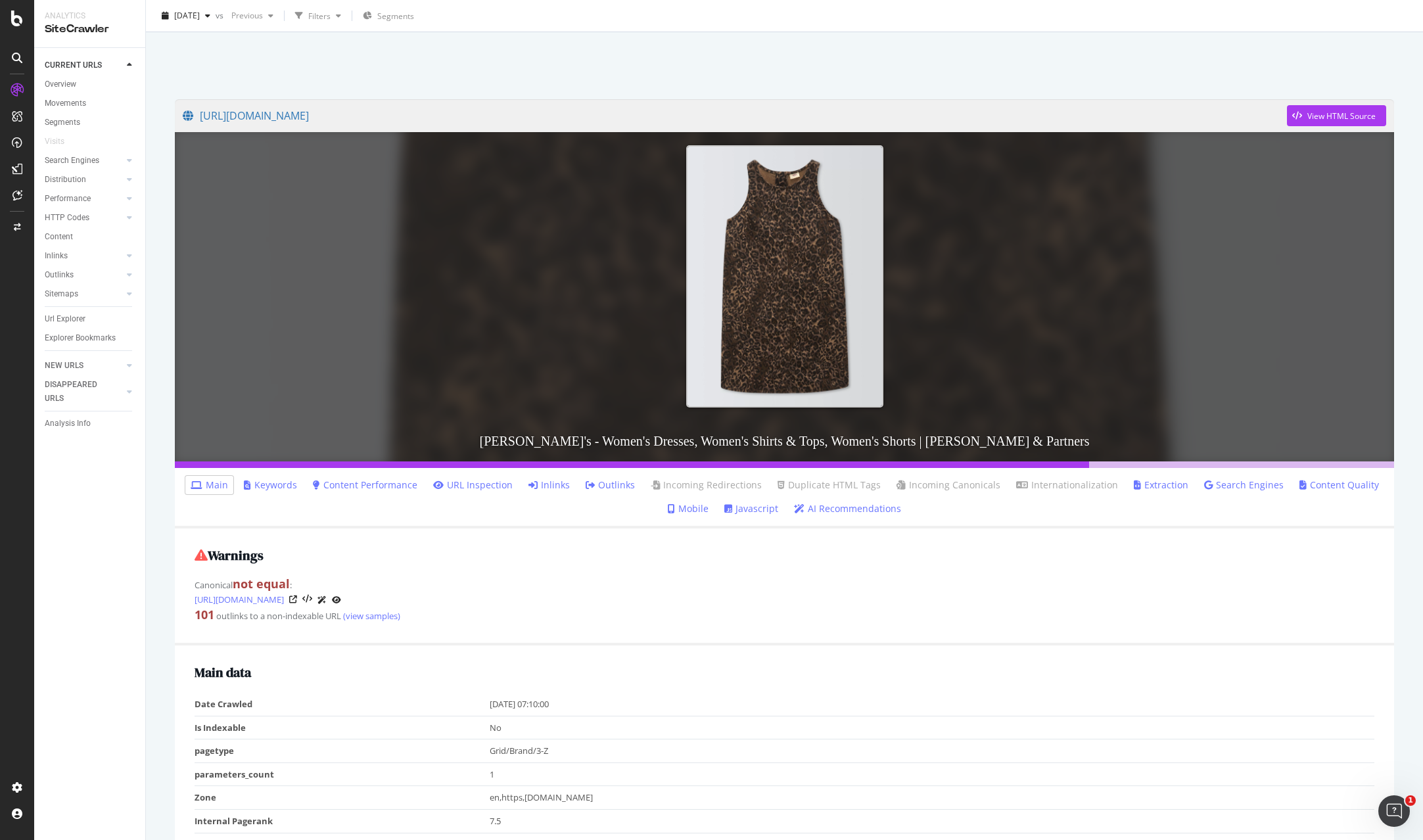
scroll to position [125, 0]
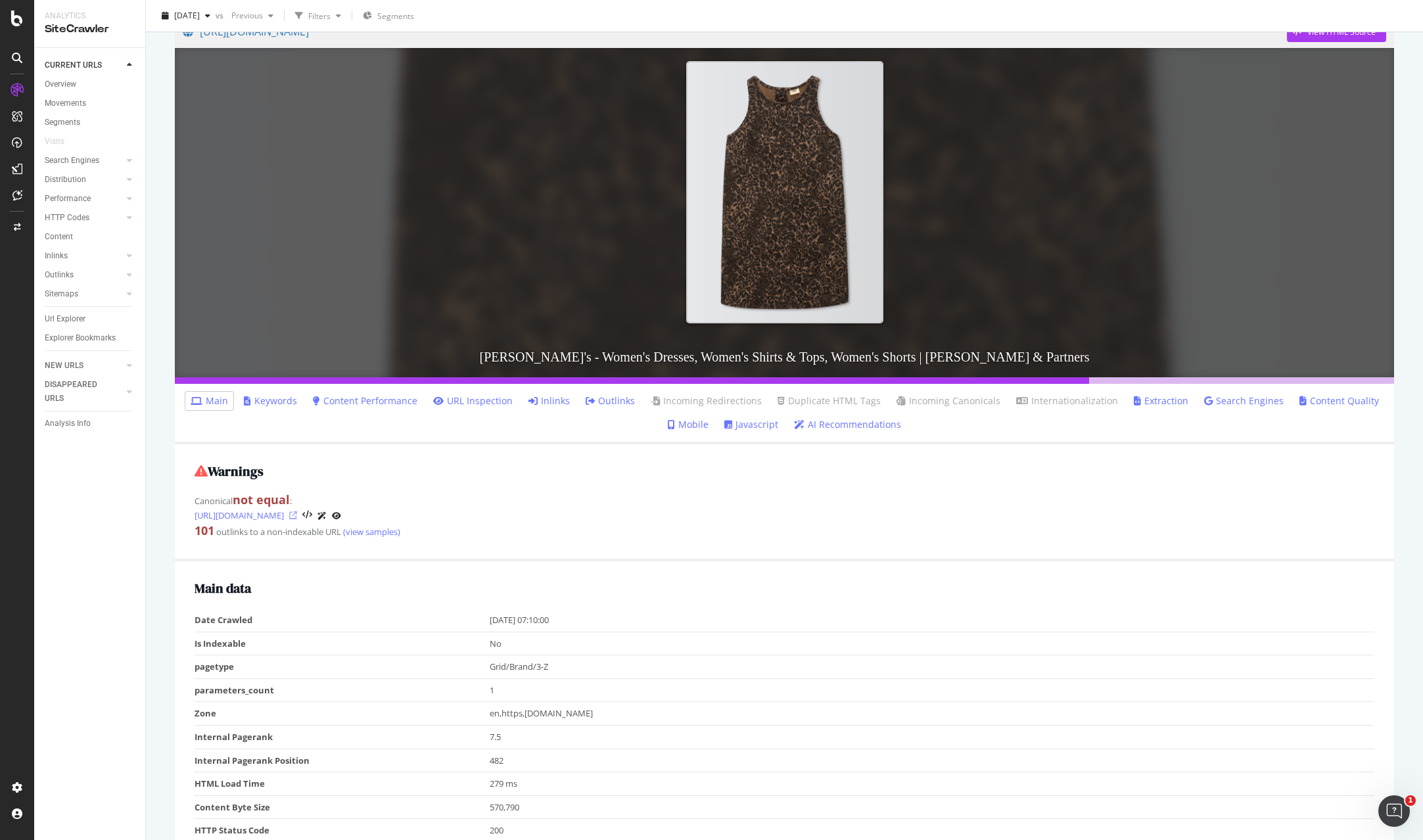
click at [297, 518] on icon at bounding box center [293, 515] width 8 height 8
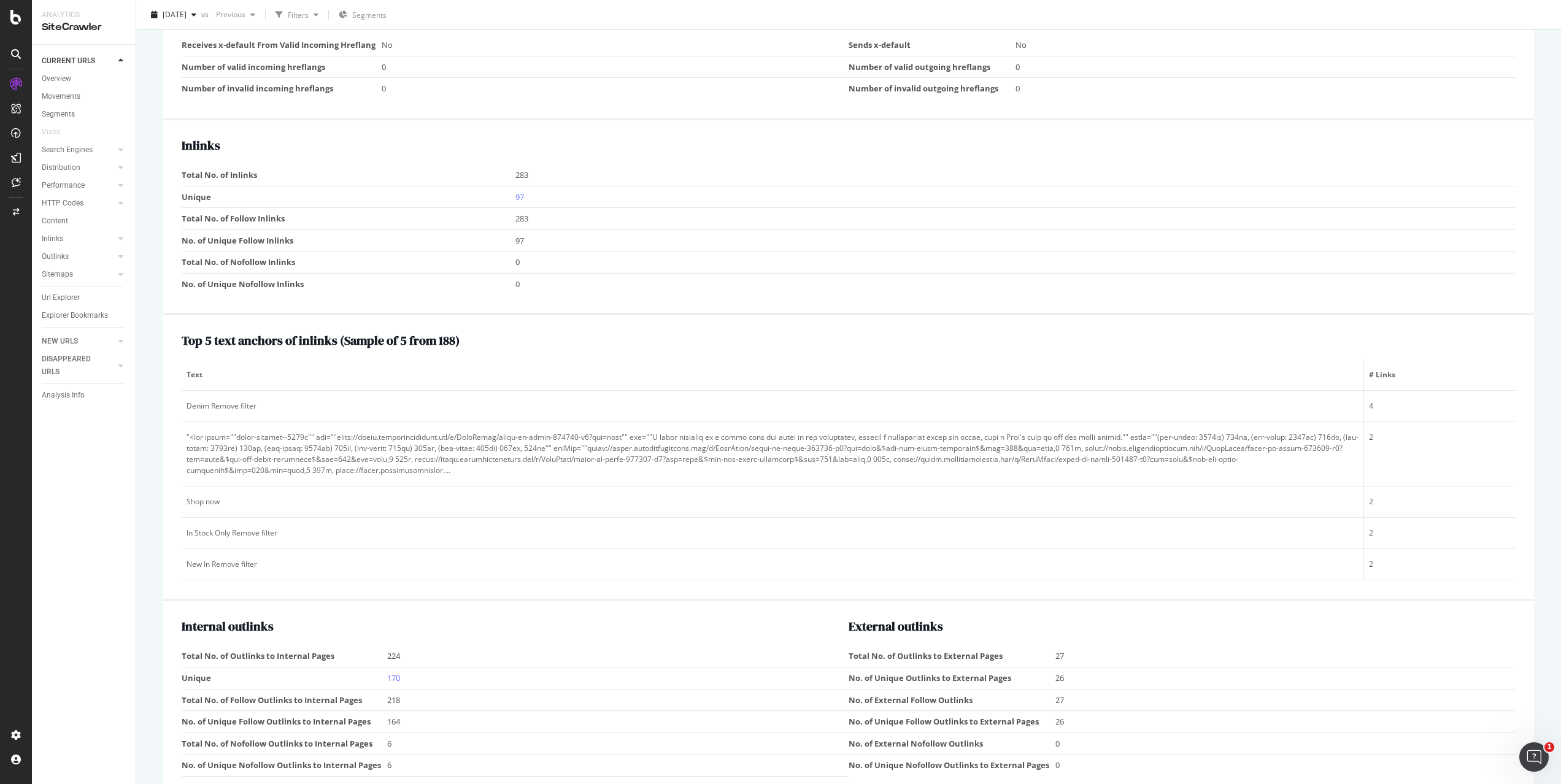
scroll to position [1608, 0]
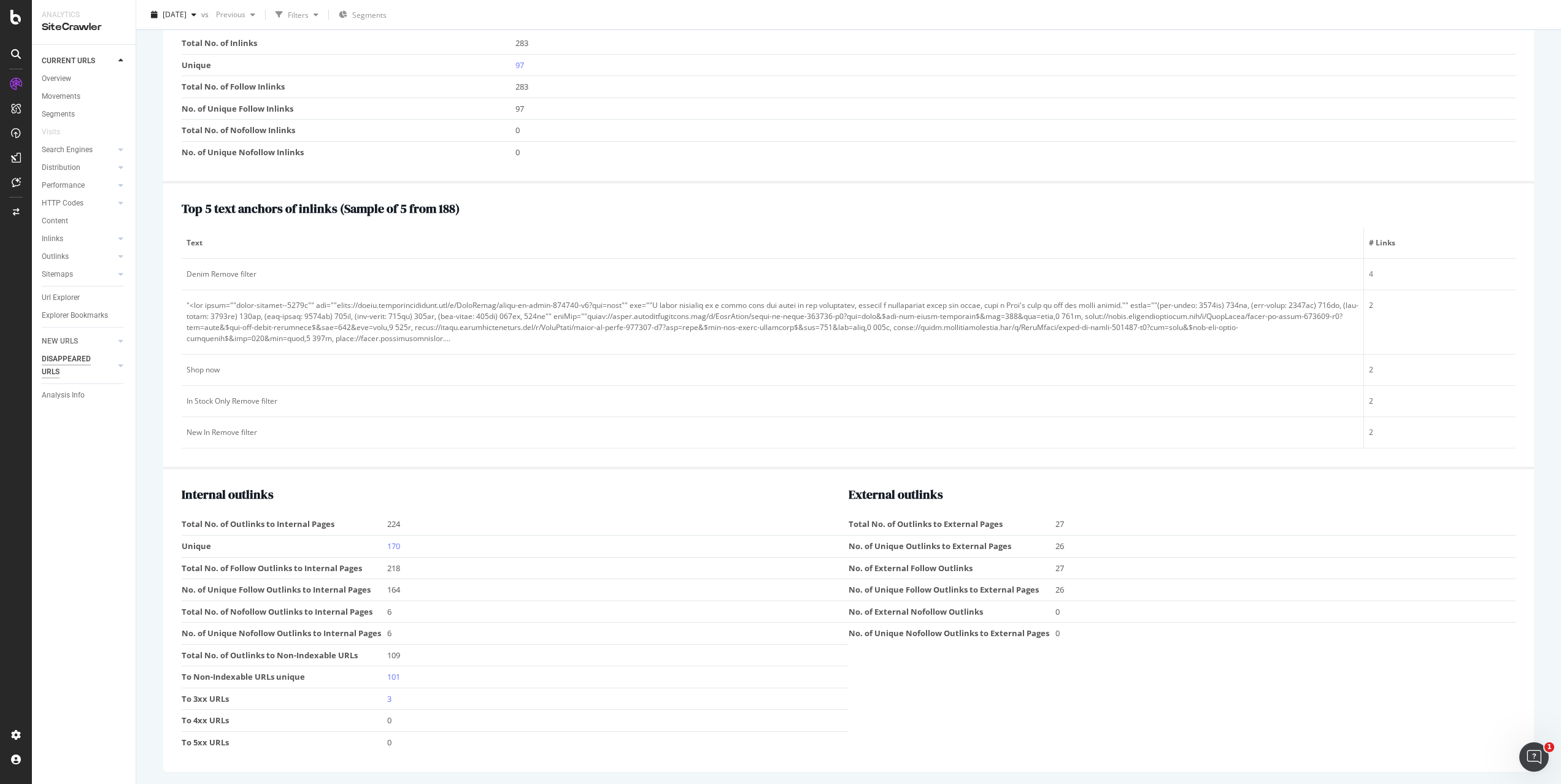
click at [77, 361] on div "DISAPPEARED URLS" at bounding box center [73, 365] width 62 height 26
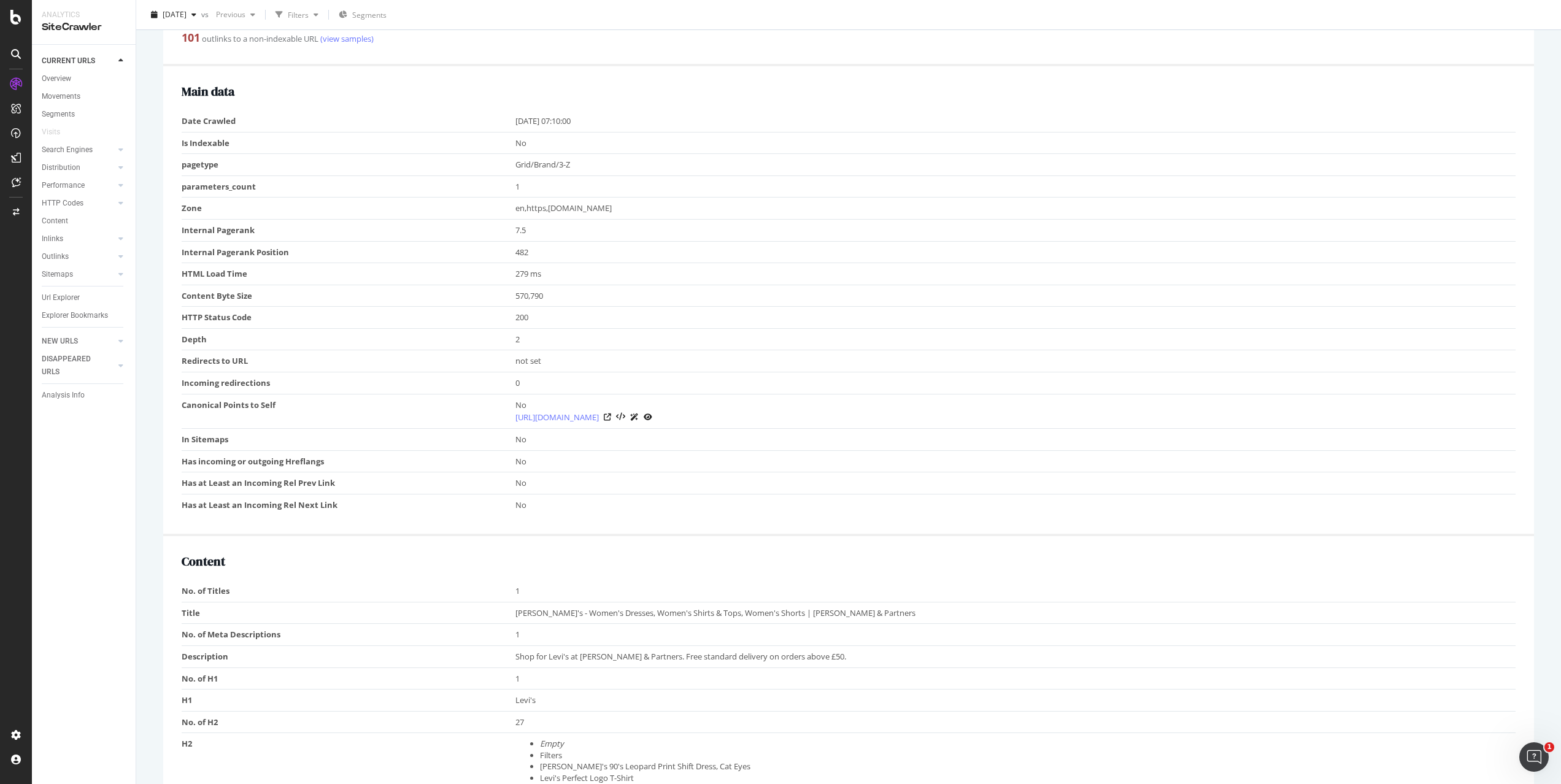
scroll to position [594, 0]
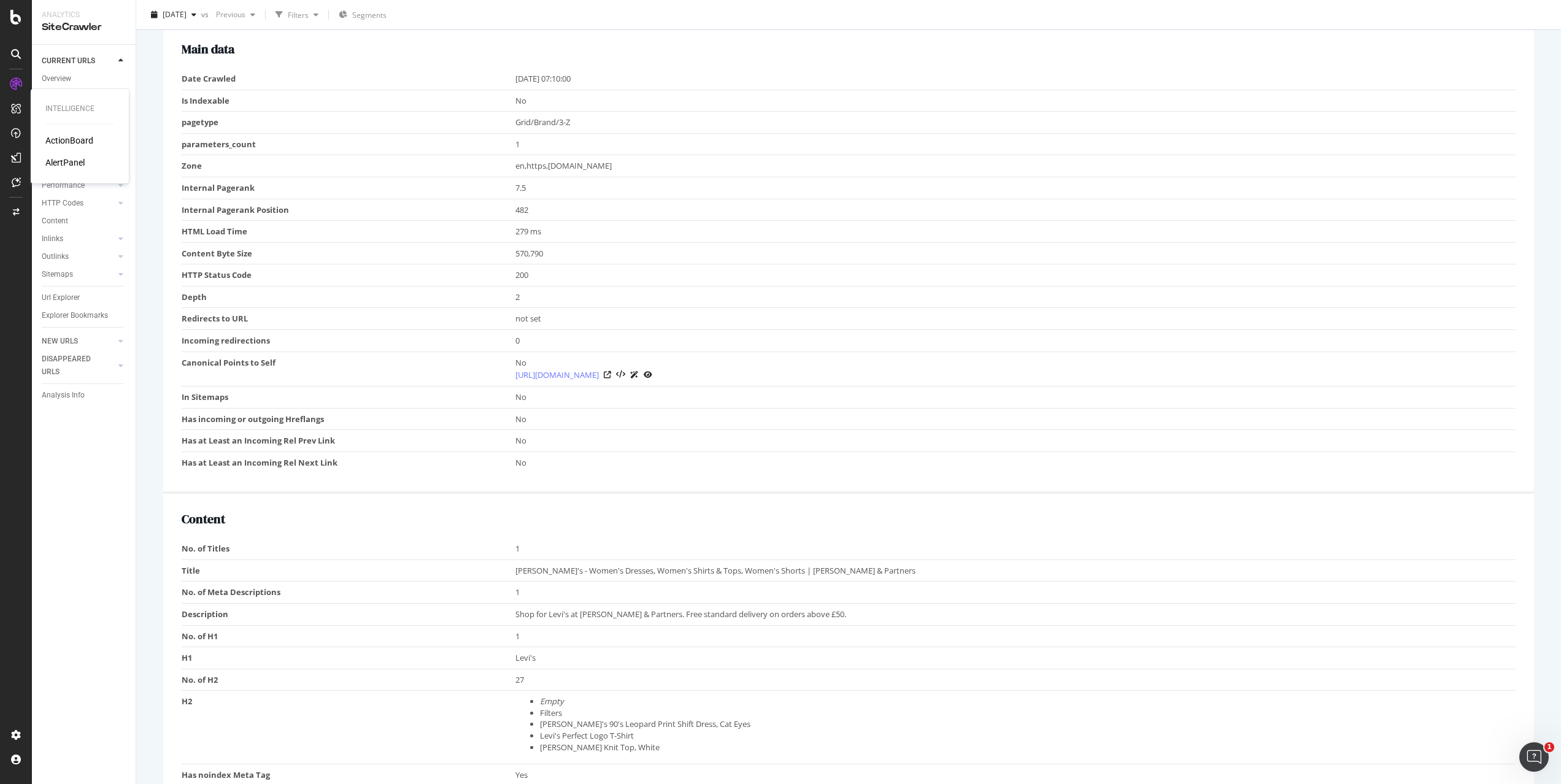
click at [25, 113] on div at bounding box center [16, 108] width 20 height 19
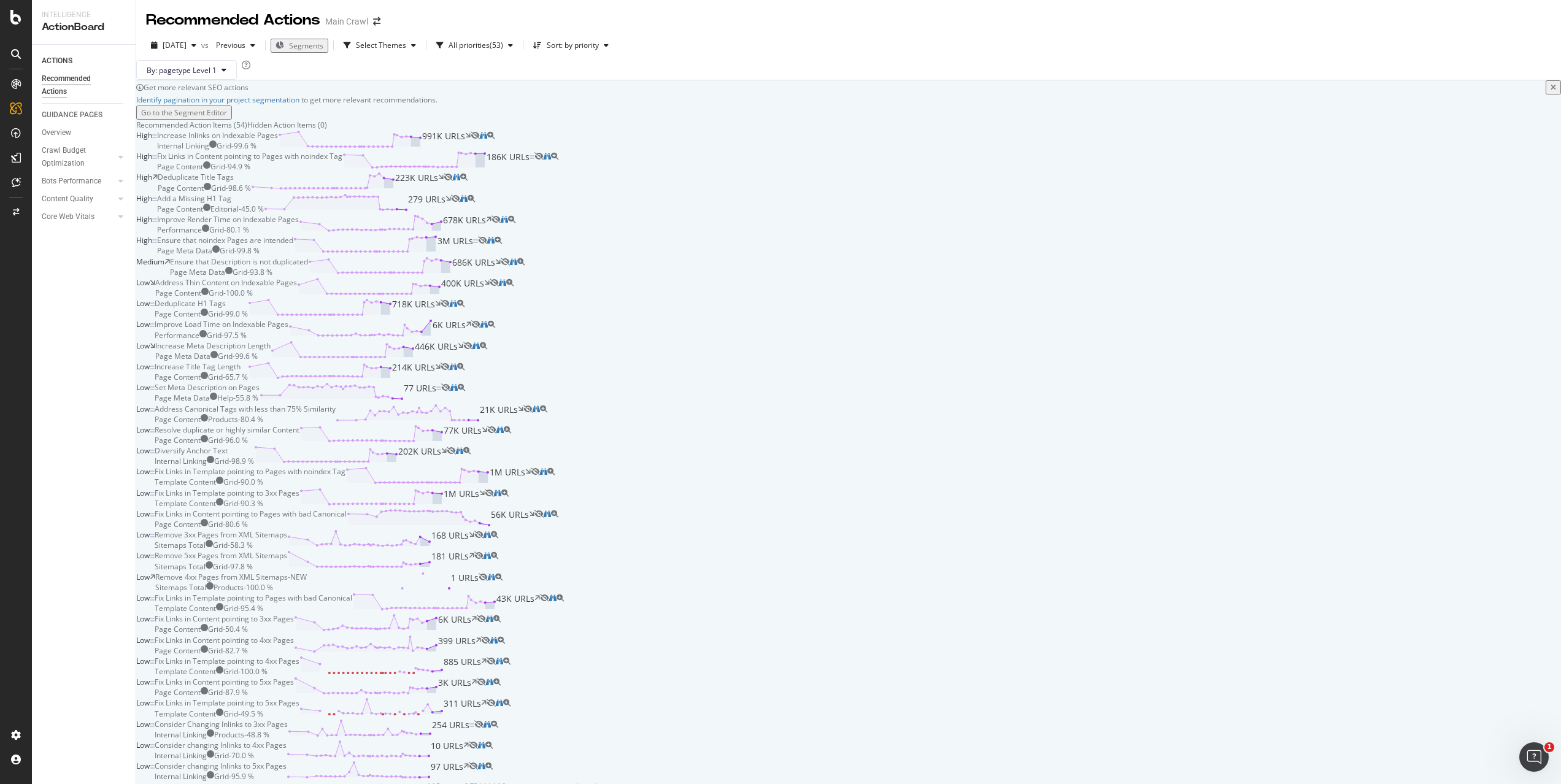
click at [65, 144] on div "Crawl Budget Optimization" at bounding box center [74, 157] width 65 height 26
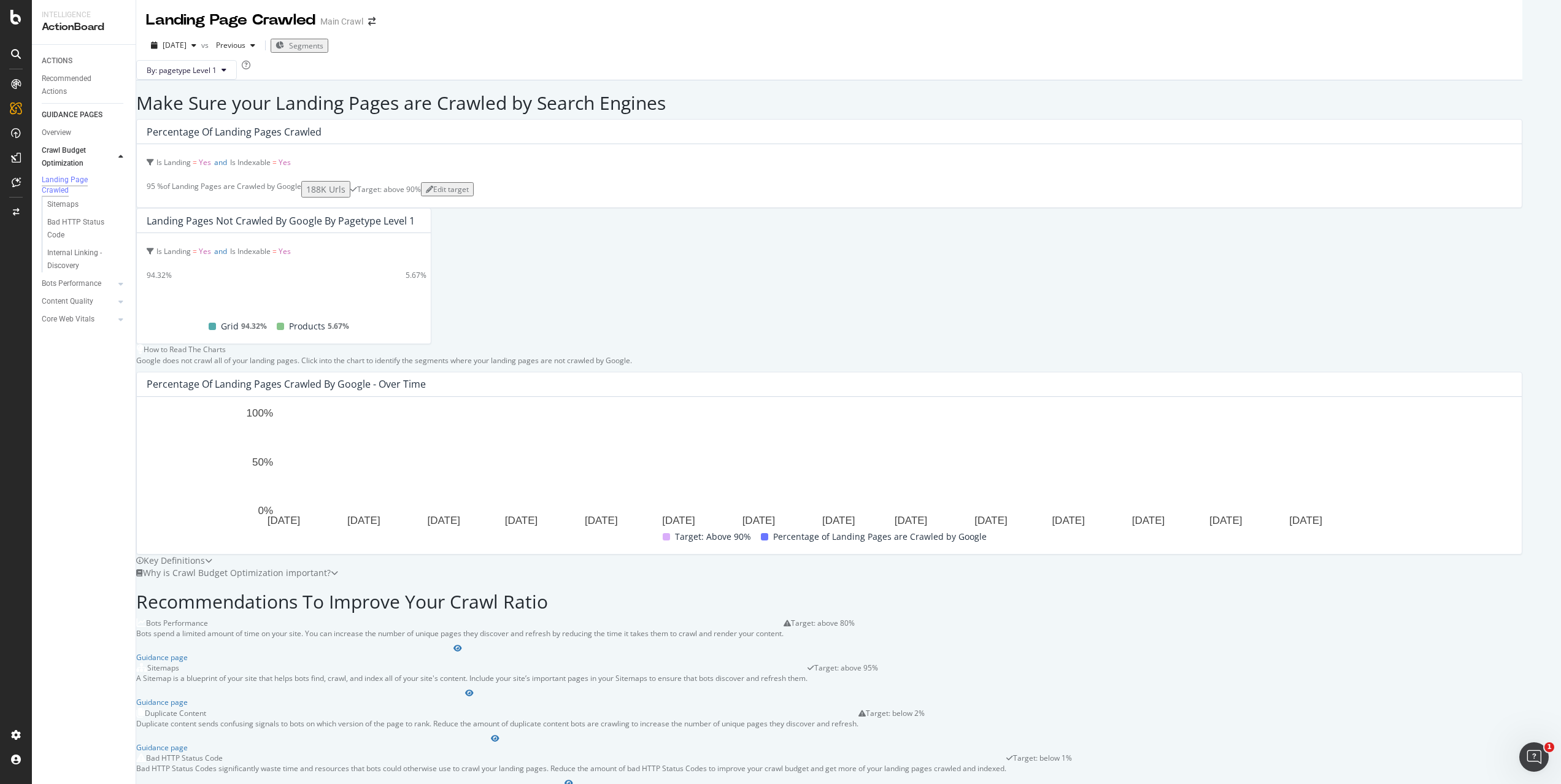
scroll to position [314, 0]
